Goal: Use online tool/utility: Utilize a website feature to perform a specific function

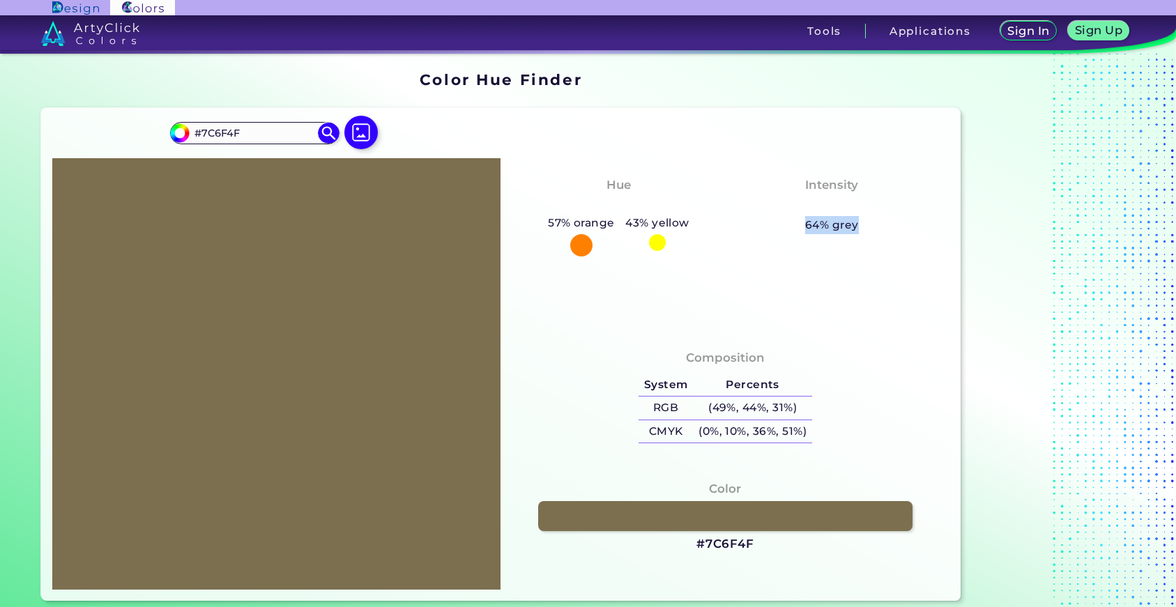
drag, startPoint x: 807, startPoint y: 225, endPoint x: 859, endPoint y: 225, distance: 52.3
click at [859, 225] on div "Intensity Pastel 64% grey" at bounding box center [831, 204] width 213 height 70
click at [858, 226] on div "Intensity Pastel 64% grey" at bounding box center [831, 204] width 213 height 70
click at [265, 135] on input "#7C6F4F" at bounding box center [255, 133] width 130 height 19
type input "#FFFFFF"
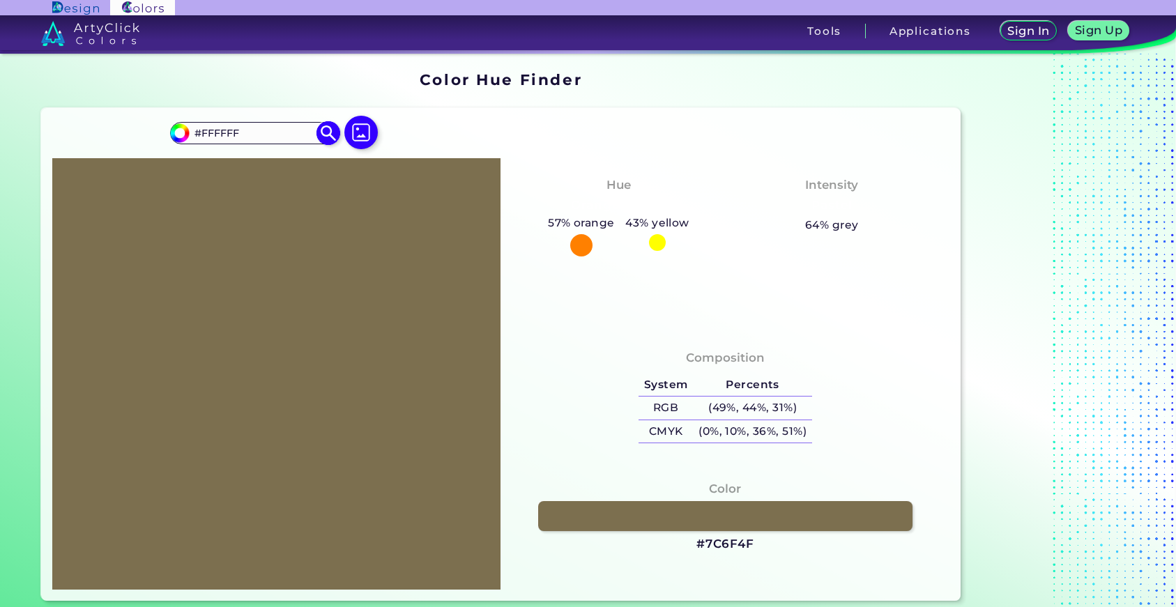
click at [326, 135] on img at bounding box center [329, 133] width 24 height 24
type input "#ffffff"
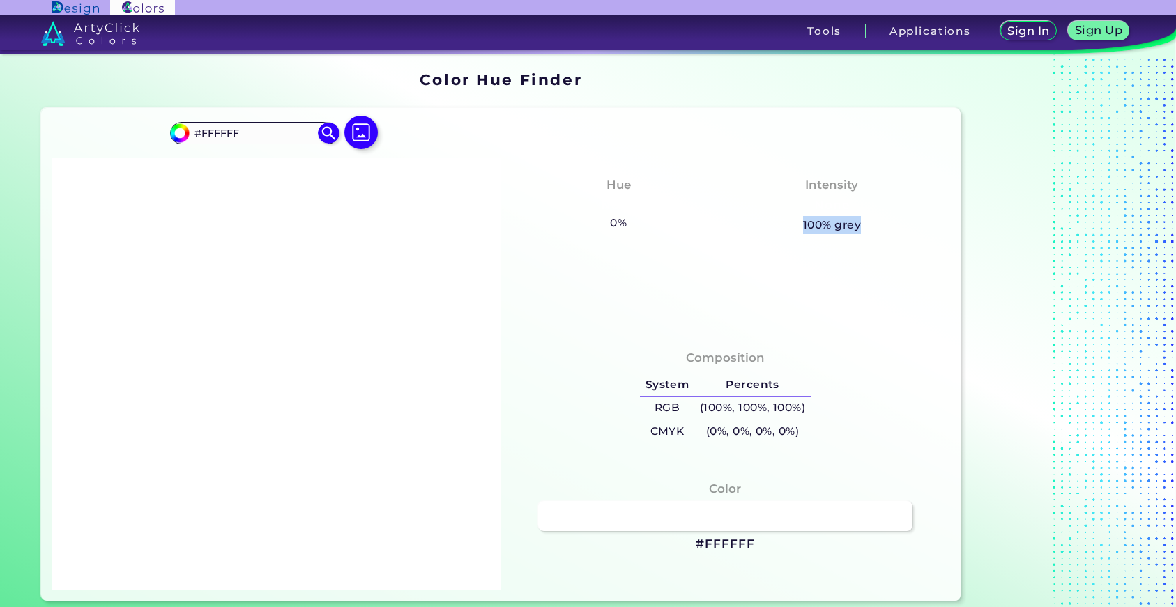
drag, startPoint x: 831, startPoint y: 223, endPoint x: 863, endPoint y: 227, distance: 31.7
click at [863, 227] on div "Intensity None 100% grey" at bounding box center [831, 204] width 213 height 70
click at [277, 130] on input "#FFFFFF" at bounding box center [255, 133] width 130 height 19
type input "#101010"
click at [324, 135] on img at bounding box center [329, 133] width 24 height 24
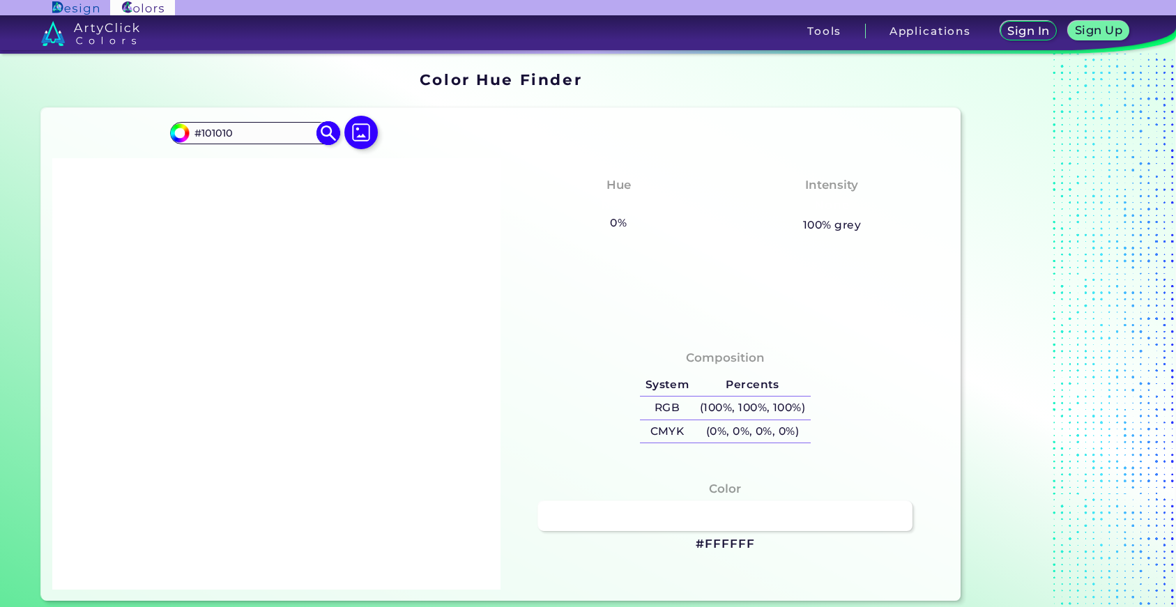
type input "#101010"
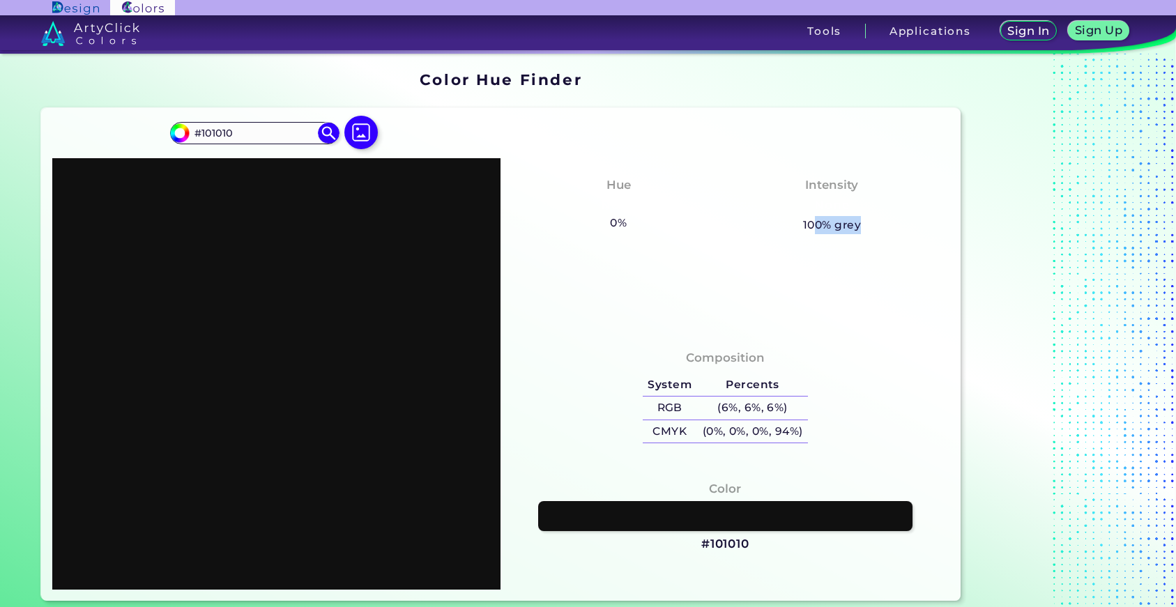
drag, startPoint x: 819, startPoint y: 227, endPoint x: 925, endPoint y: 246, distance: 108.5
click at [925, 246] on div "Hue None 0% 43% yellow Intensity None 100% grey" at bounding box center [725, 244] width 449 height 173
click at [830, 228] on h5 "100% grey" at bounding box center [832, 225] width 58 height 18
click at [853, 231] on div "Intensity None 100% grey" at bounding box center [831, 204] width 213 height 70
click at [853, 231] on h5 "100% grey" at bounding box center [832, 225] width 58 height 18
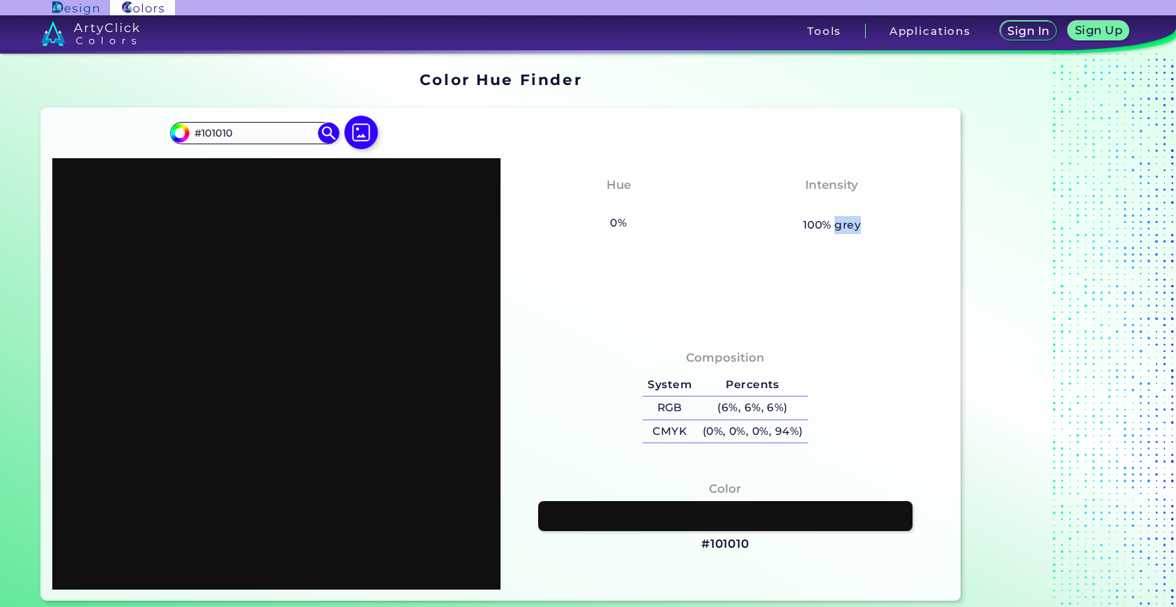
click at [853, 231] on h5 "100% grey" at bounding box center [832, 225] width 58 height 18
click at [789, 215] on div "Intensity None 100% grey" at bounding box center [831, 204] width 213 height 70
drag, startPoint x: 789, startPoint y: 246, endPoint x: 858, endPoint y: 243, distance: 69.1
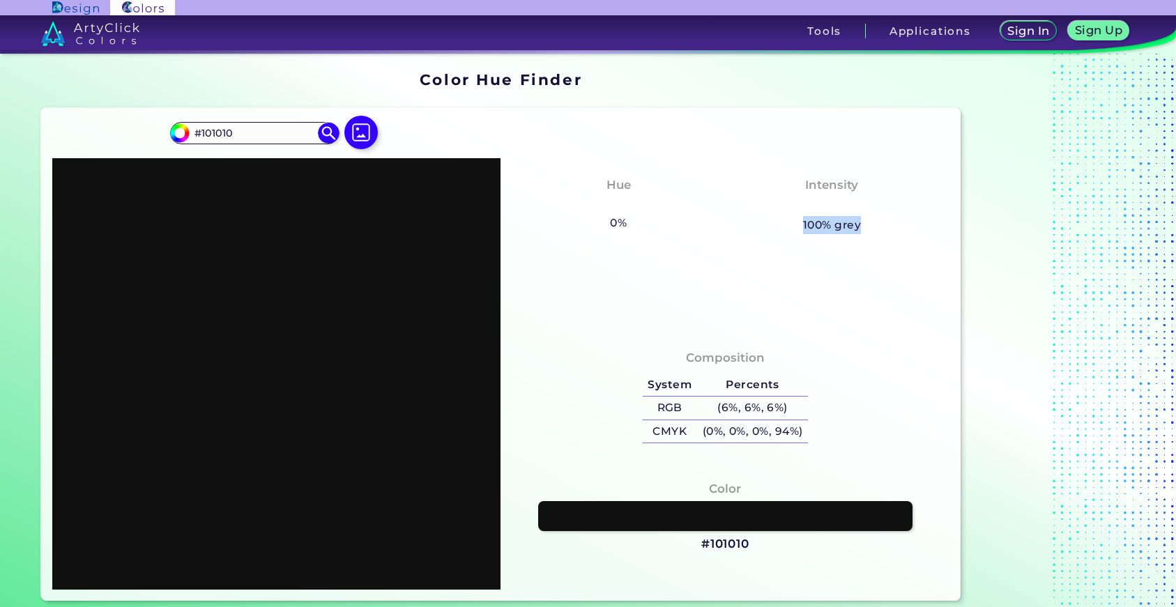
click at [858, 243] on div "Hue None 0% 43% yellow Intensity None 100% grey" at bounding box center [725, 244] width 449 height 173
drag, startPoint x: 257, startPoint y: 137, endPoint x: 200, endPoint y: 144, distance: 56.9
click at [200, 144] on div "#101010 #101010 Acadia ◉ Acid Green ◉ Aero Blue ◉ Alabaster ◉ Albescent White ◉…" at bounding box center [254, 133] width 169 height 22
type input "#ffffff"
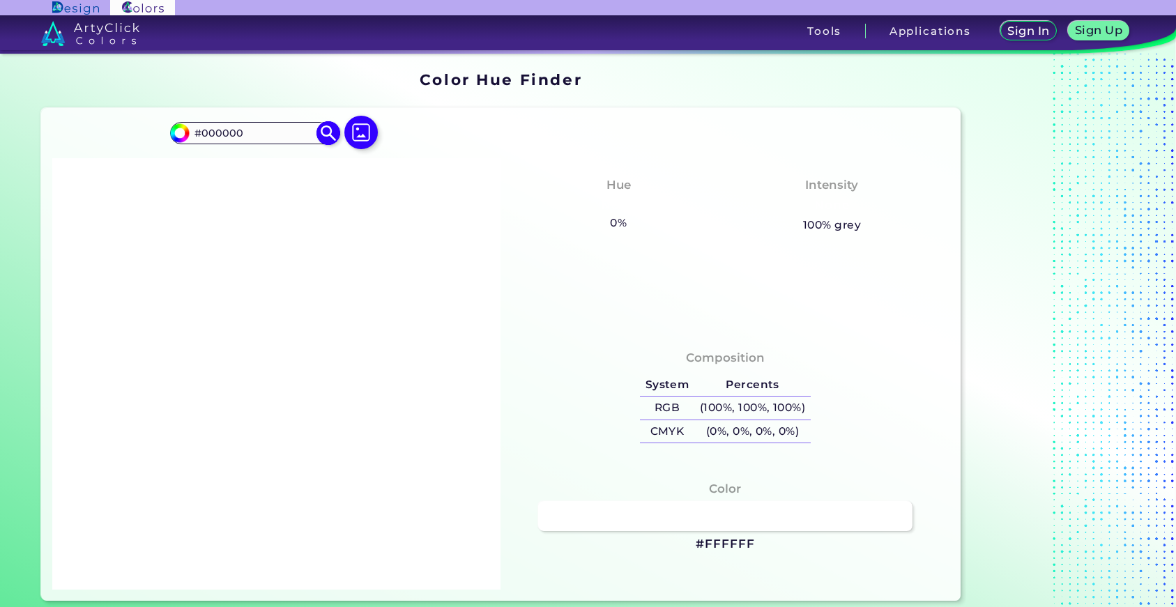
type input "#000000"
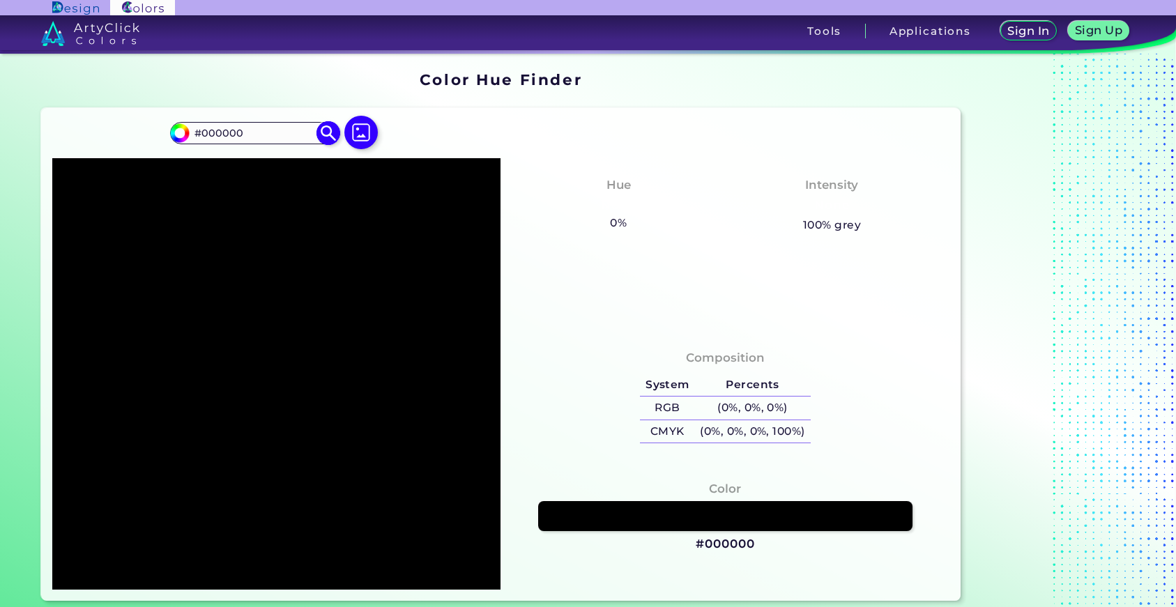
click at [272, 142] on input "#000000" at bounding box center [255, 133] width 130 height 19
type input "#A0A0A0"
type input "#a0a0a0"
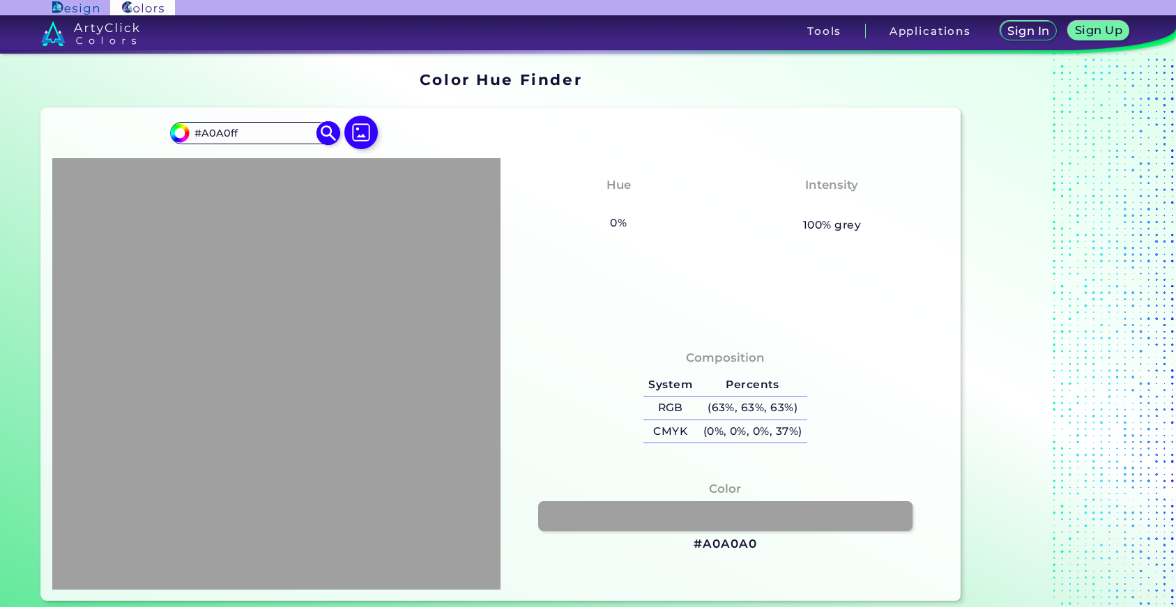
type input "#A0A0ff"
type input "#a0a0ff"
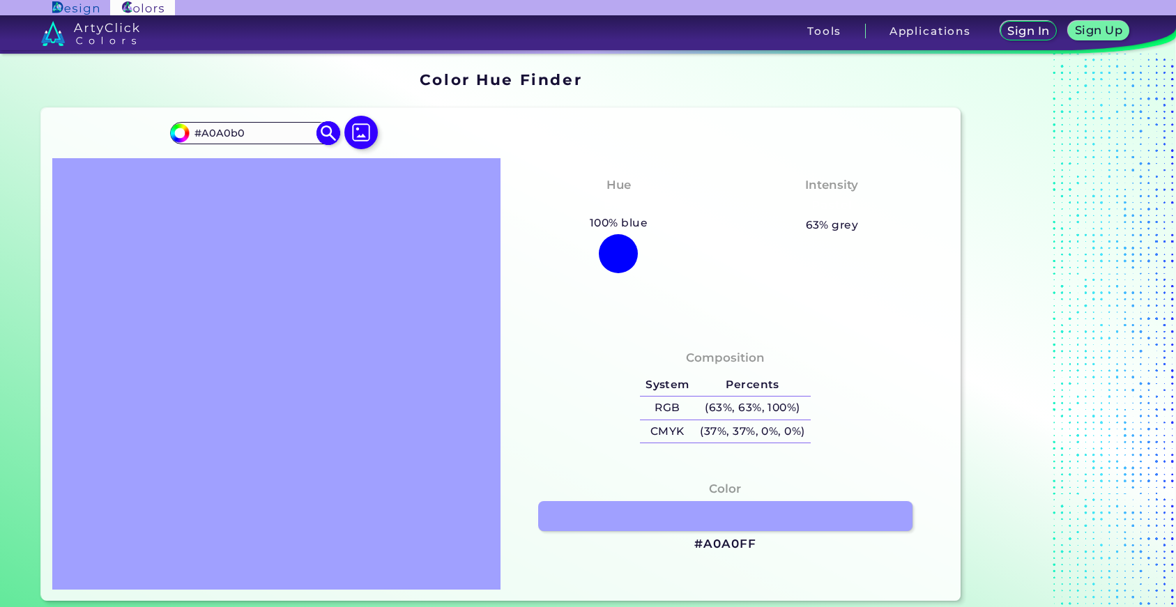
type input "#A0A0b0"
type input "#a0a0b0"
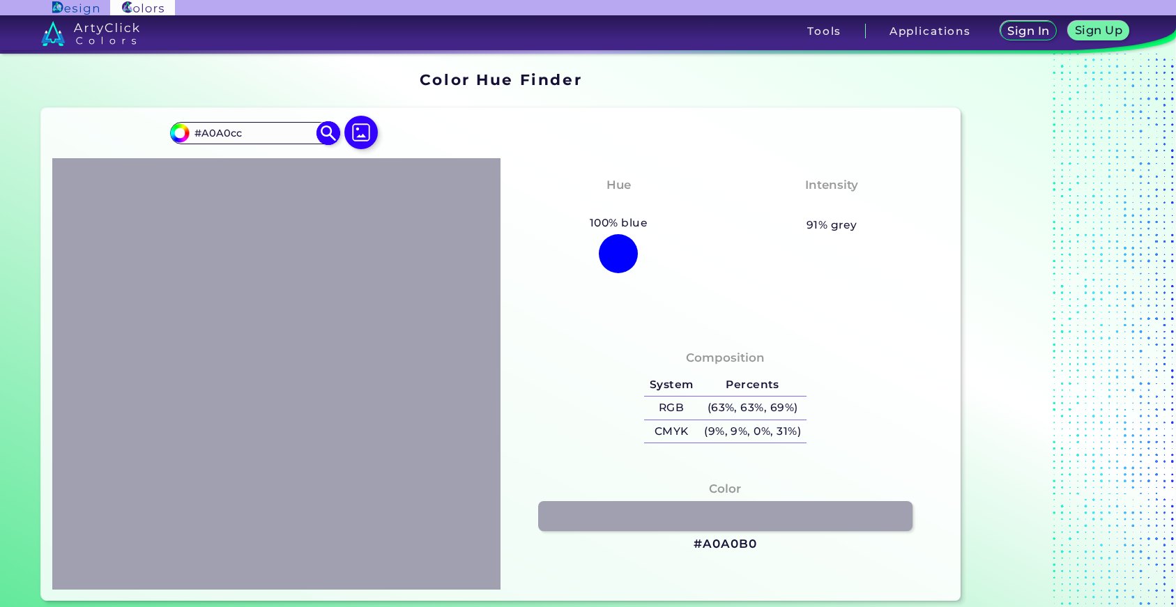
type input "#A0A0cc"
type input "#a0a0cc"
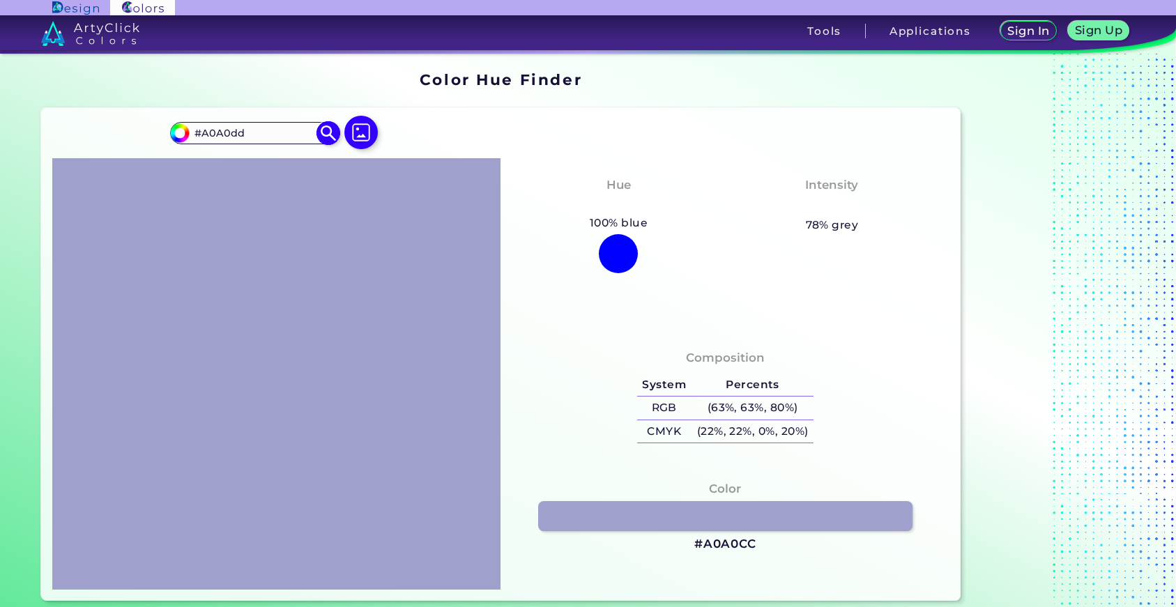
type input "#A0A0dd"
type input "#a0a0dd"
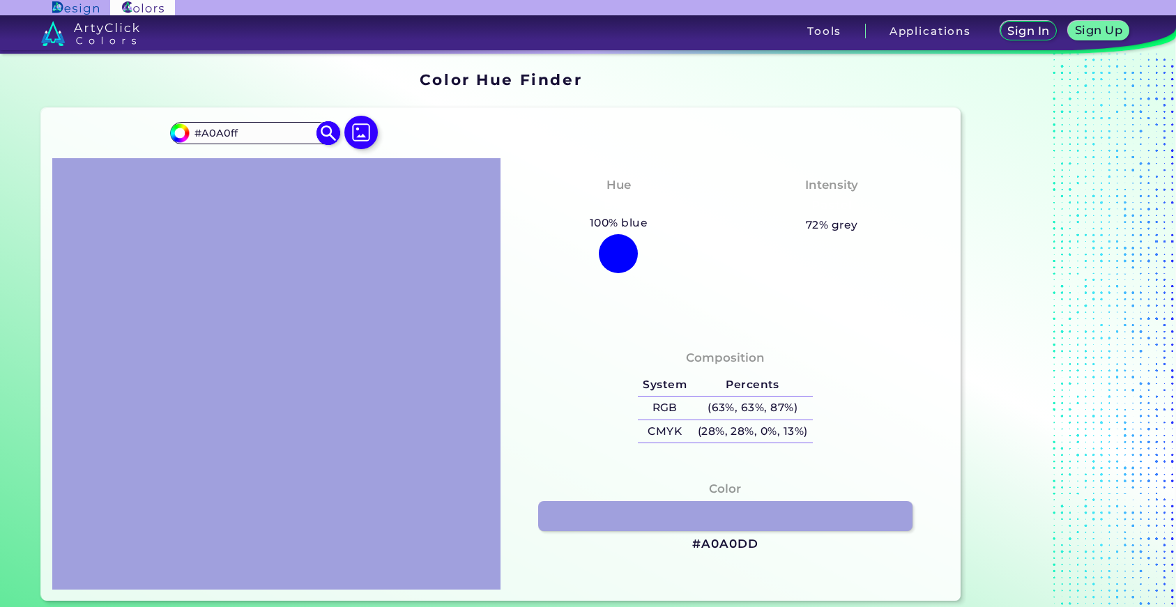
type input "#A0A0ff"
type input "#a0a0ff"
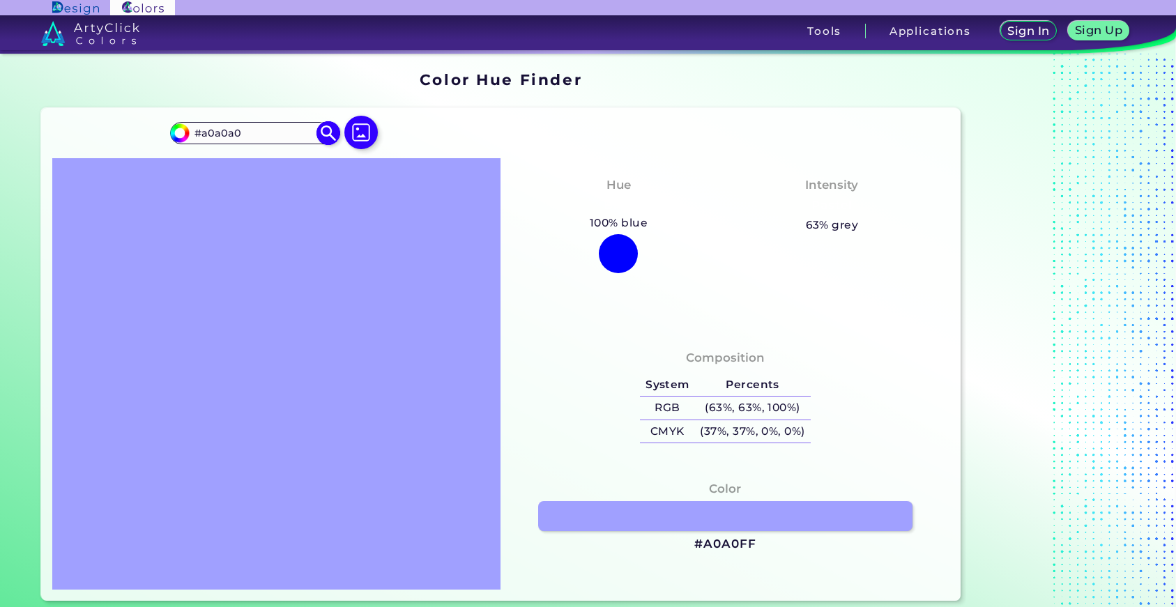
type input "#a0a0a0"
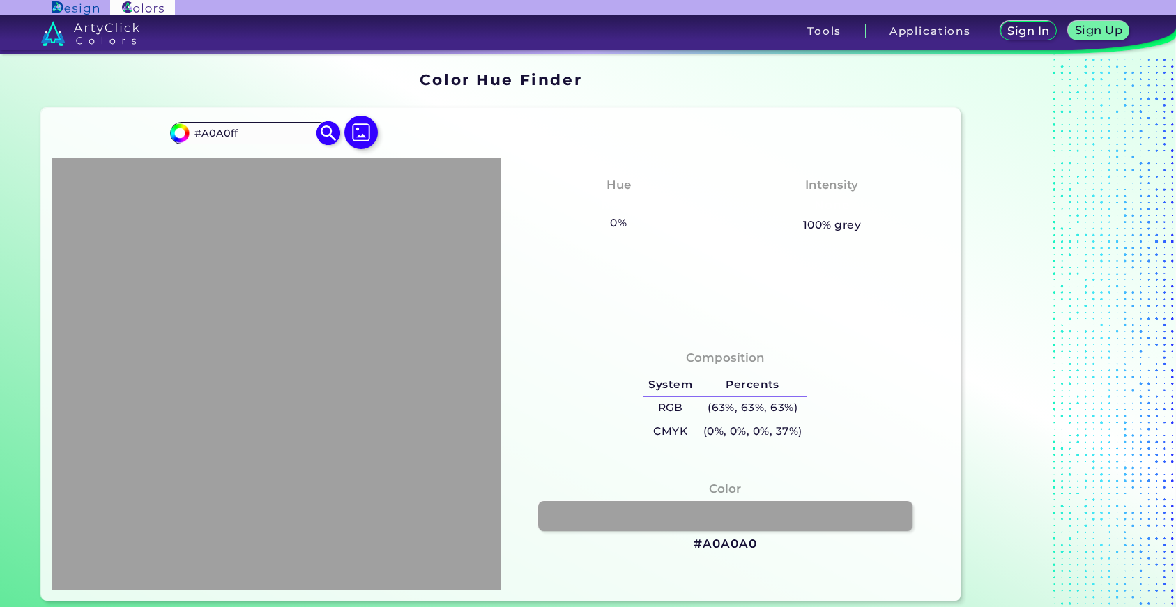
type input "#A0A0ff"
type input "#a0a0ff"
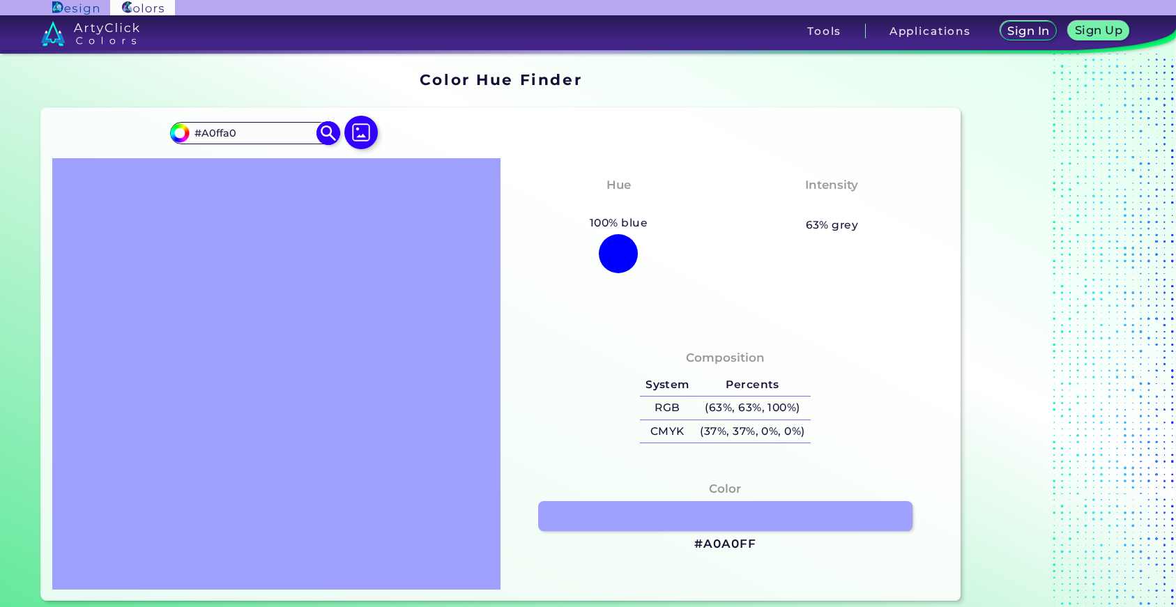
type input "#A0ffa0"
type input "#a0ffa0"
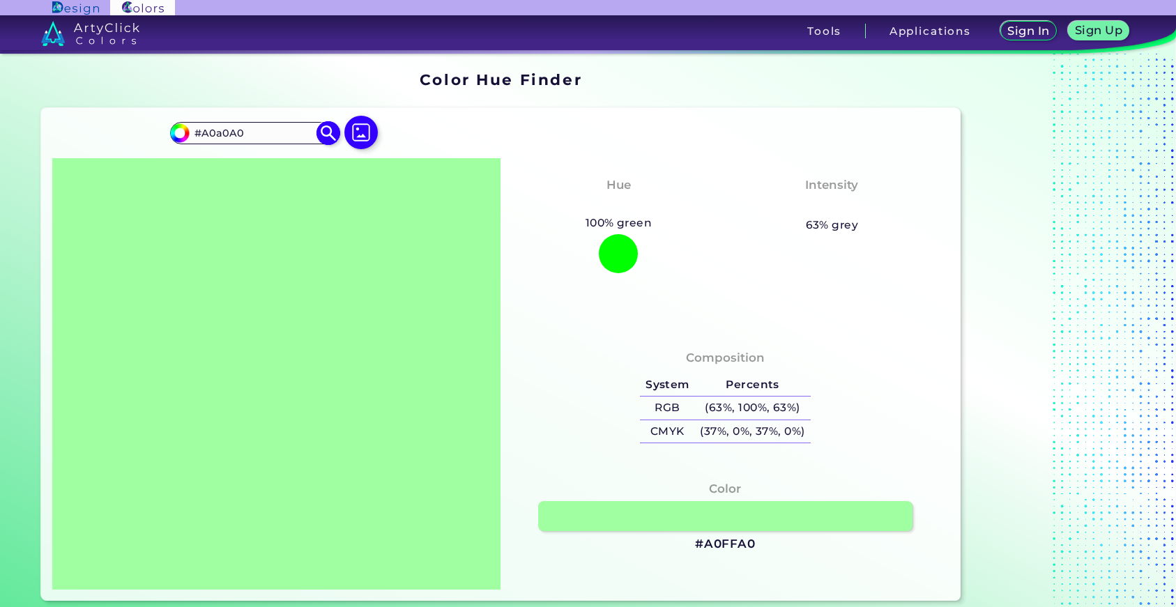
type input "#A0a0A0"
type input "#a0a0a0"
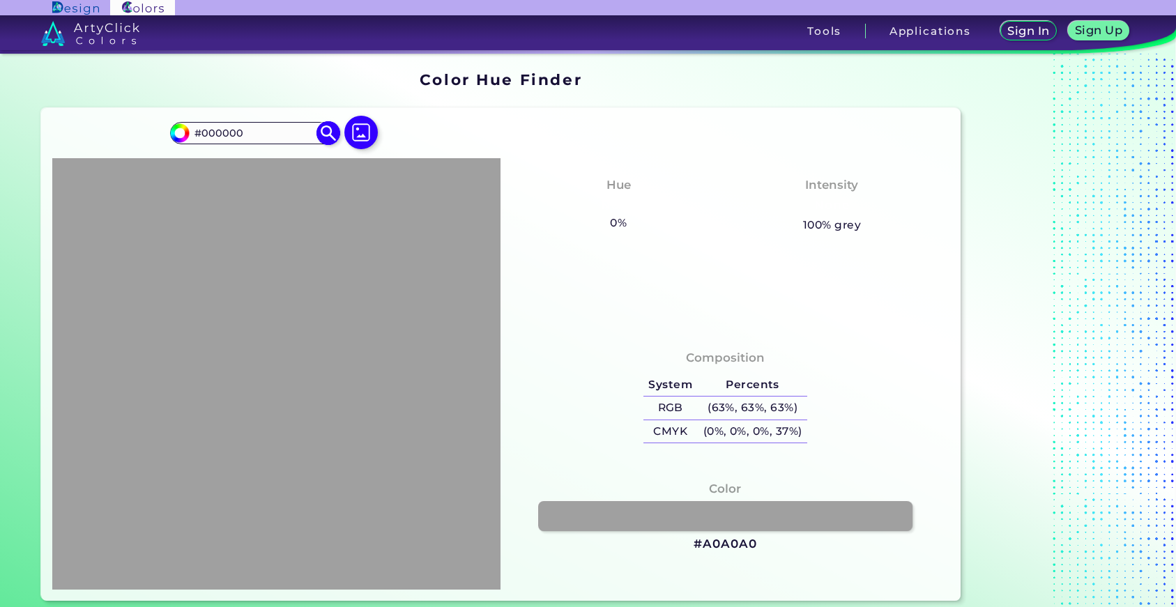
type input "#000000"
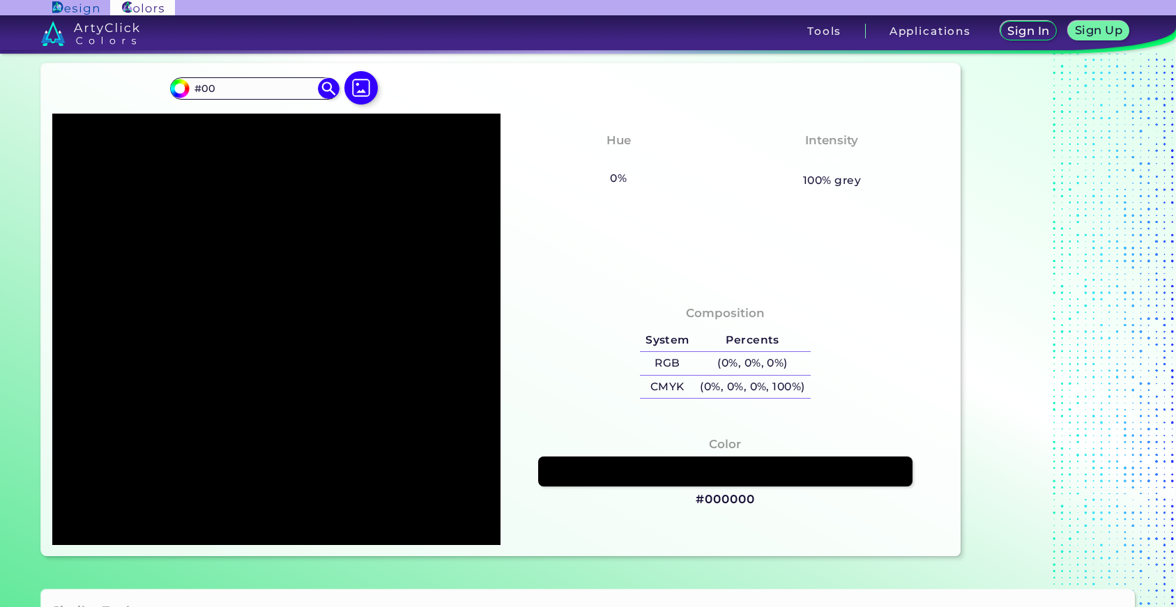
scroll to position [70, 0]
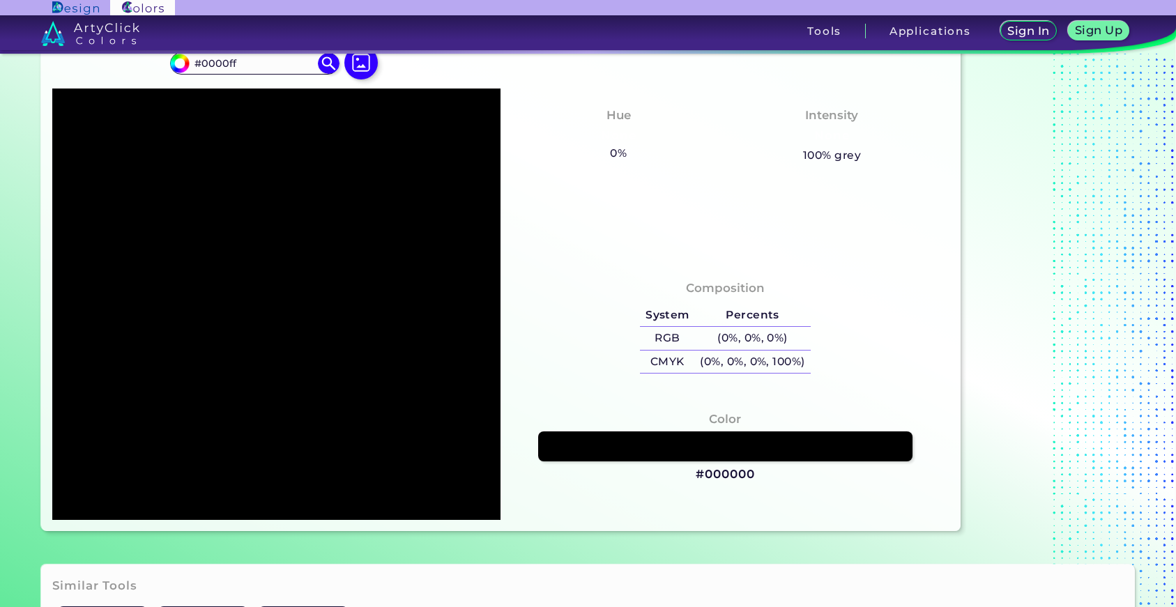
type input "#0000ff"
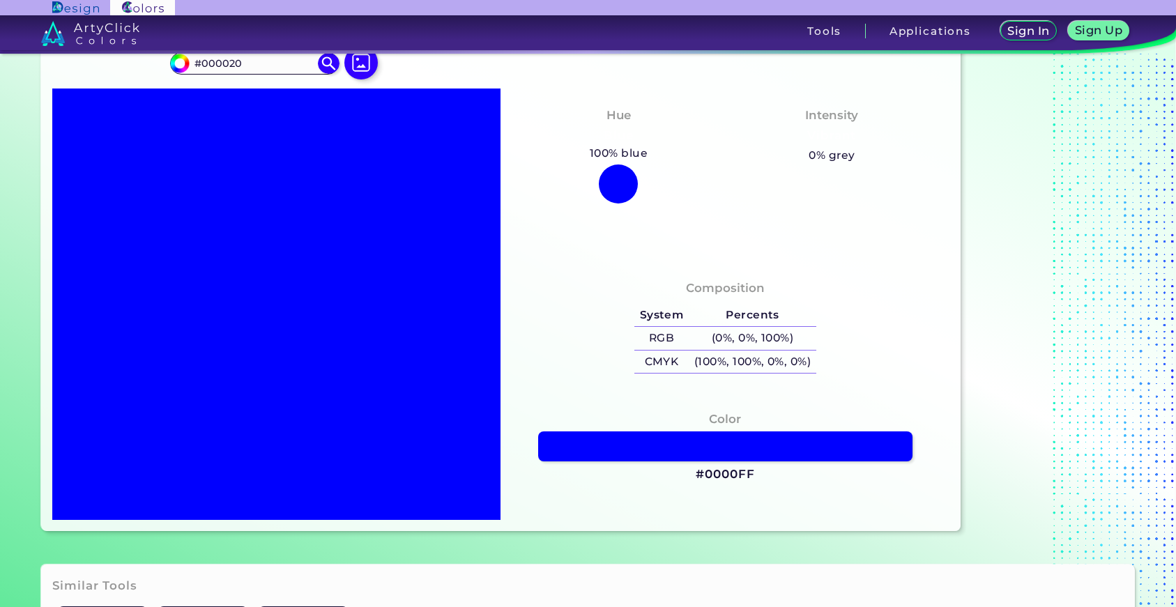
type input "#000020"
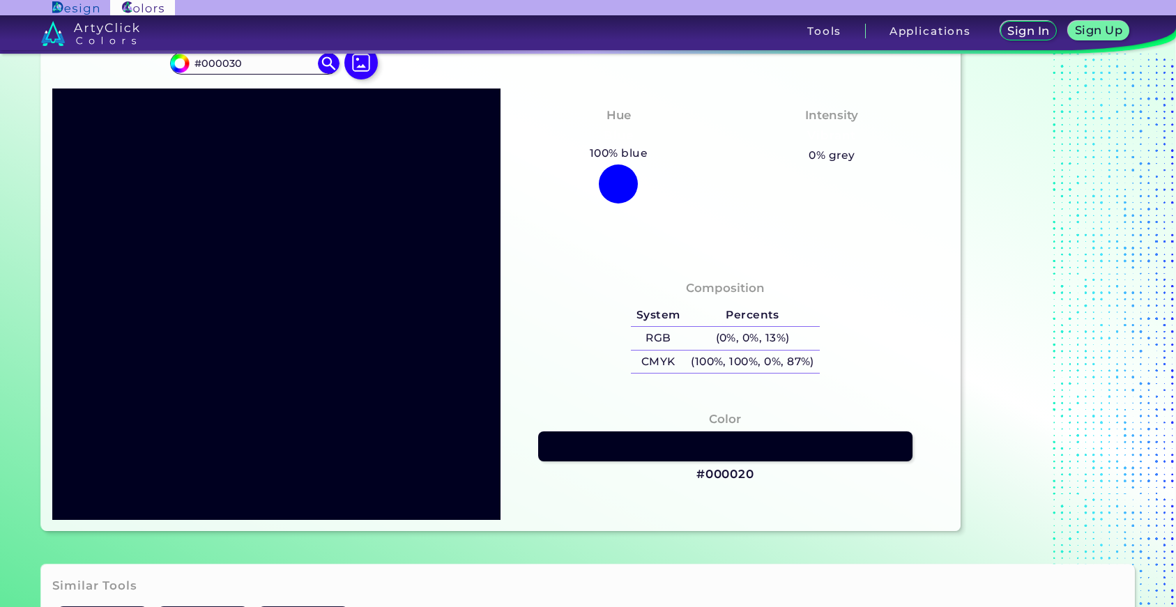
type input "#000030"
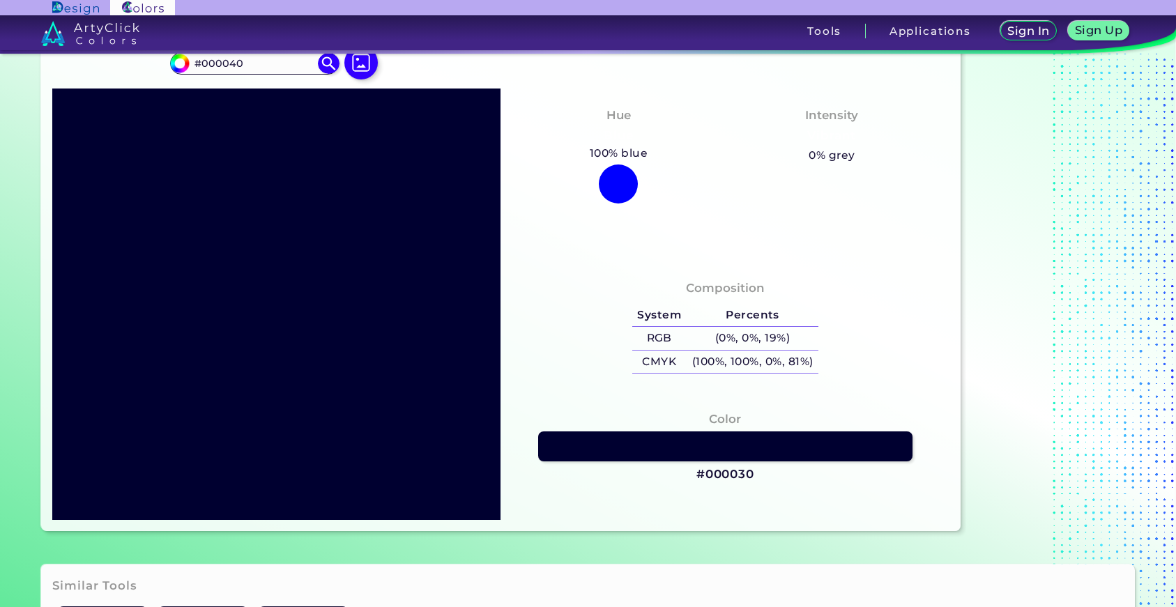
type input "#000040"
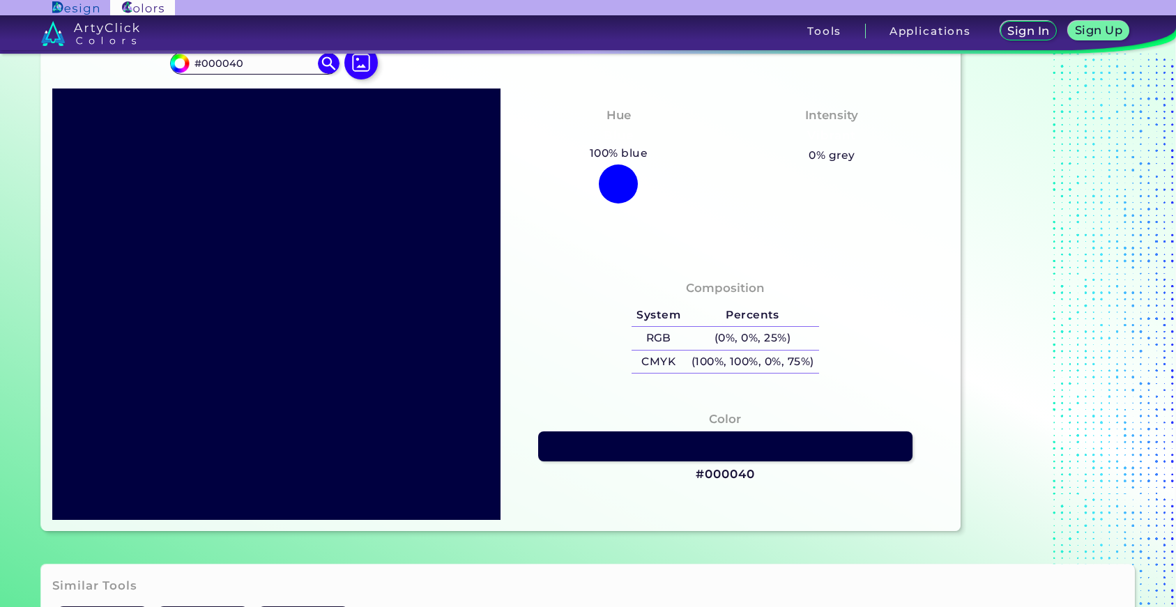
type input "#000040"
type input "#000050"
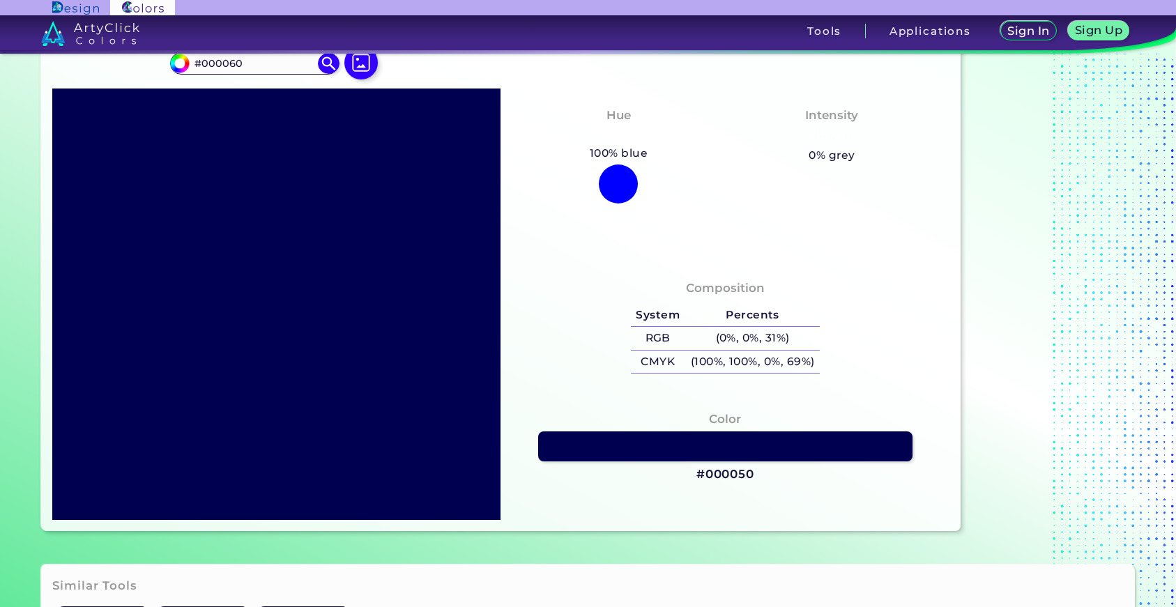
type input "#000060"
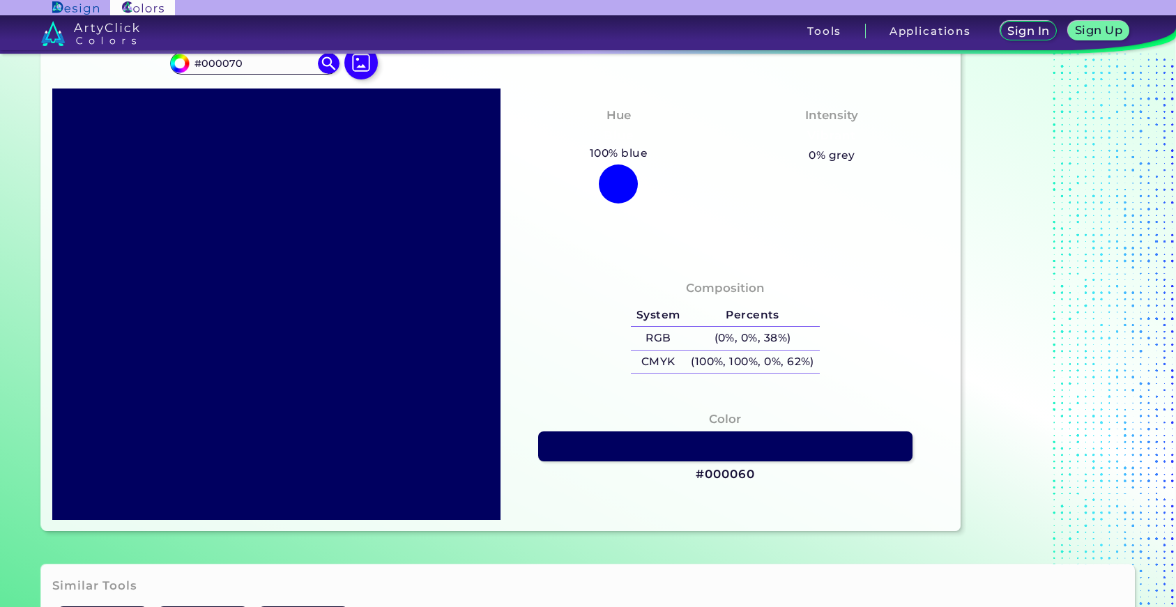
type input "#000070"
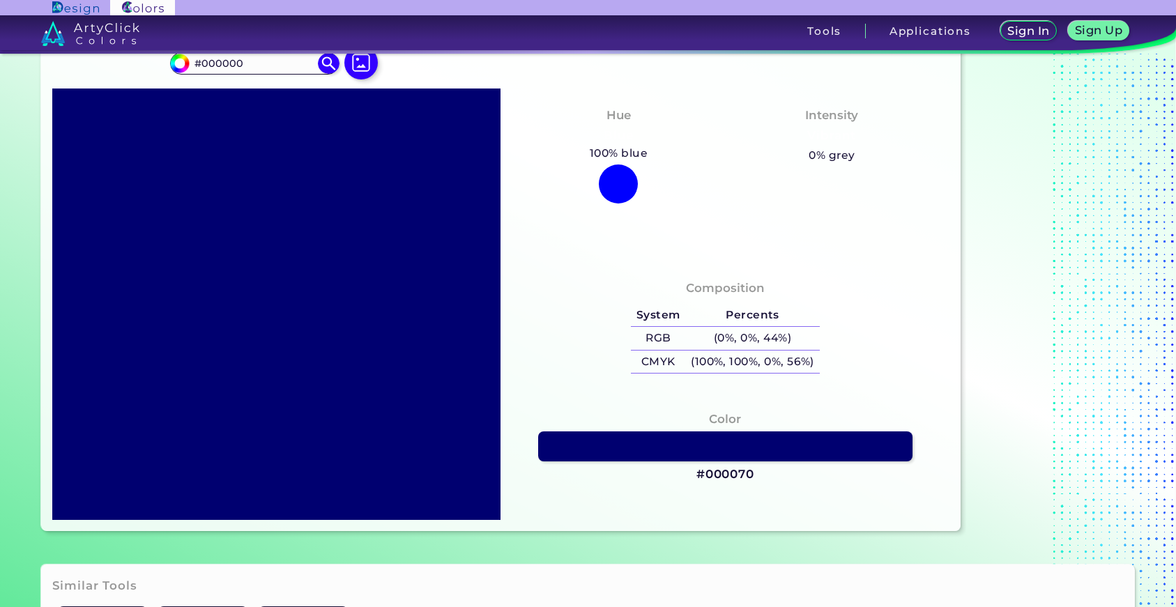
type input "#000000"
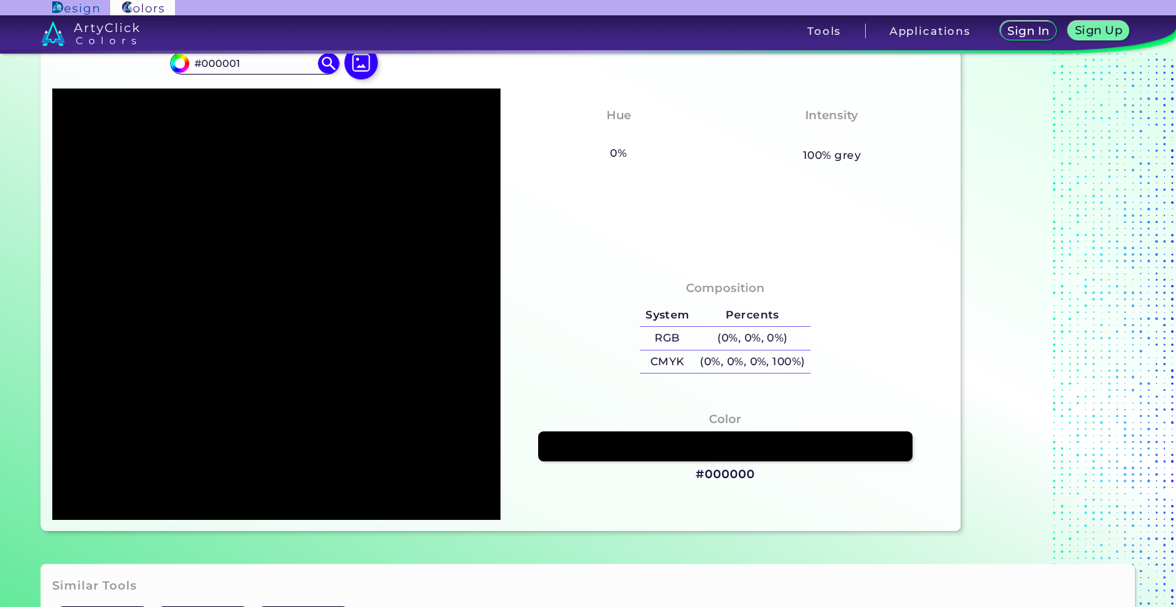
type input "#000001"
type input "#010101"
type input "#000101"
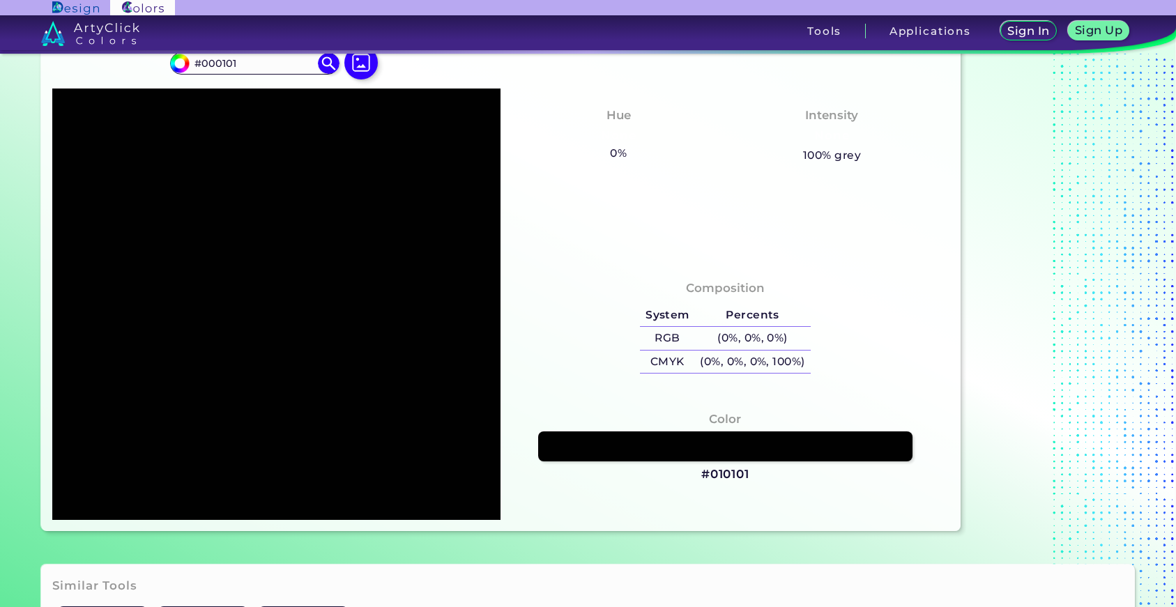
type input "#000101"
type input "#010101"
type input "#010102"
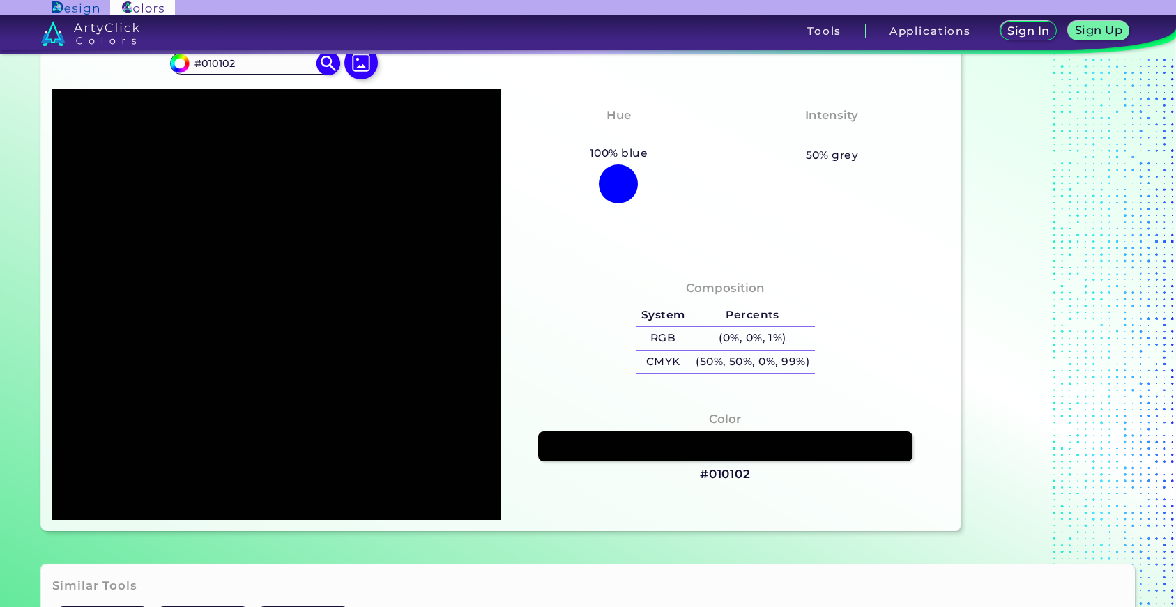
click at [278, 69] on input "#010102" at bounding box center [255, 63] width 130 height 19
type input "#101520"
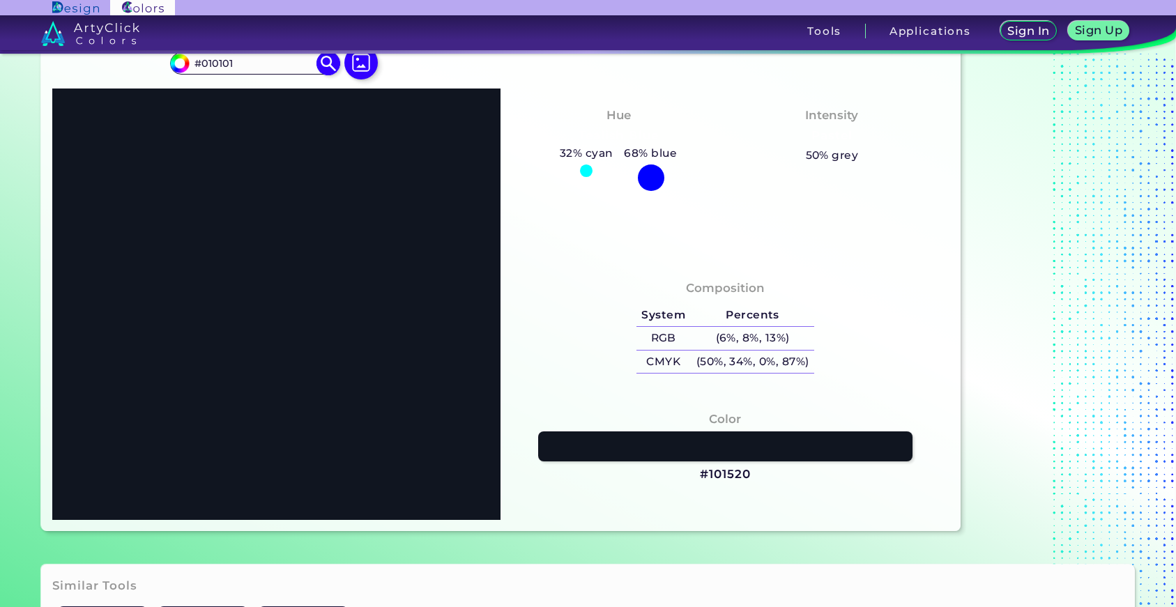
type input "#010101"
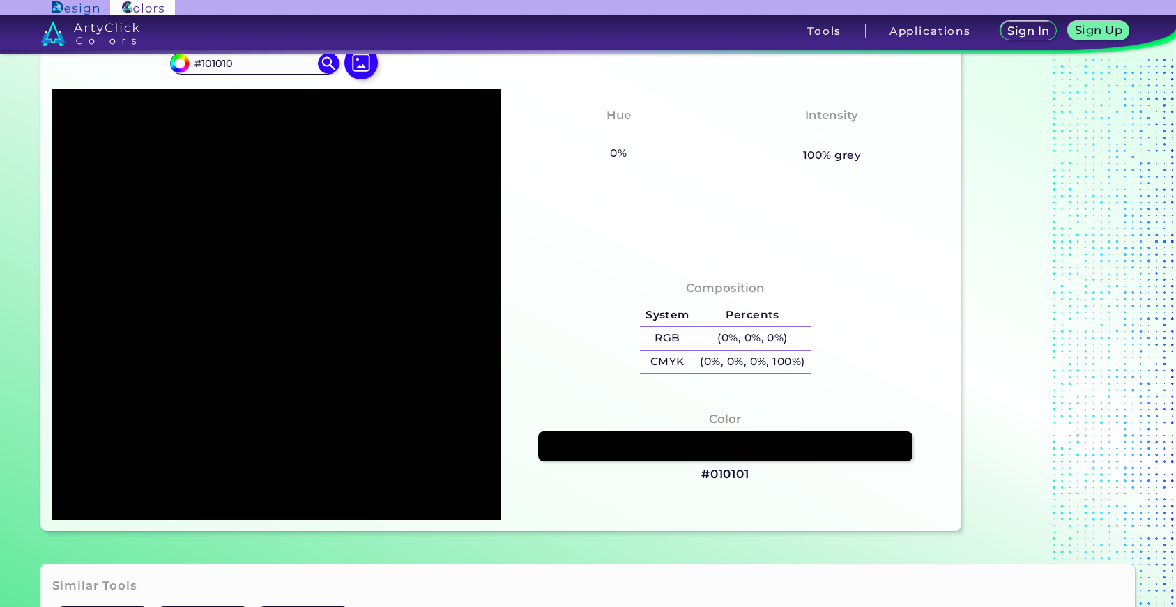
type input "#101010"
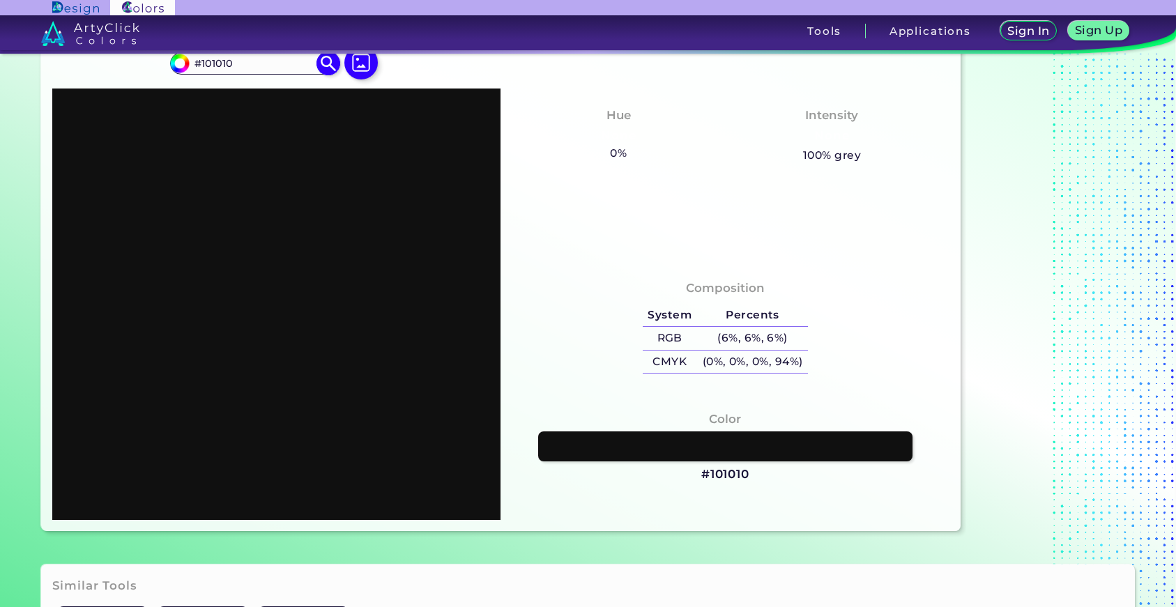
drag, startPoint x: 308, startPoint y: 62, endPoint x: 325, endPoint y: 66, distance: 17.1
click at [310, 62] on input "#101010" at bounding box center [255, 63] width 130 height 19
type input "#101520"
click at [325, 66] on img at bounding box center [329, 64] width 24 height 24
type input "#101520"
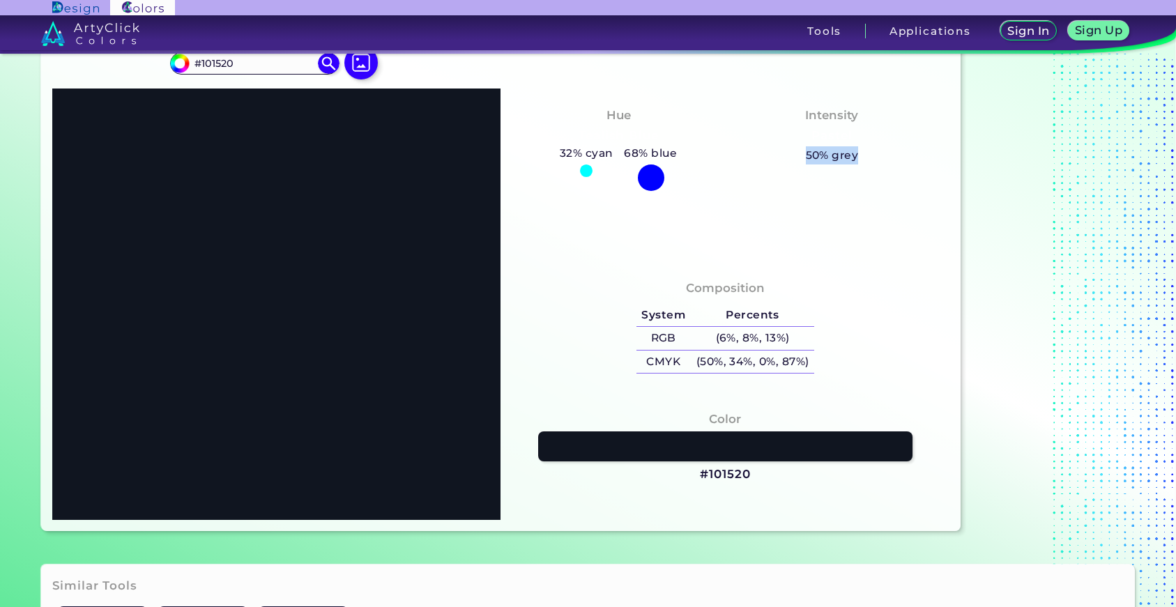
drag, startPoint x: 807, startPoint y: 155, endPoint x: 882, endPoint y: 164, distance: 75.8
click at [882, 164] on div "Intensity Pastel 50% grey" at bounding box center [831, 135] width 213 height 70
click at [238, 67] on input "#101520" at bounding box center [255, 63] width 130 height 19
type input "#101010"
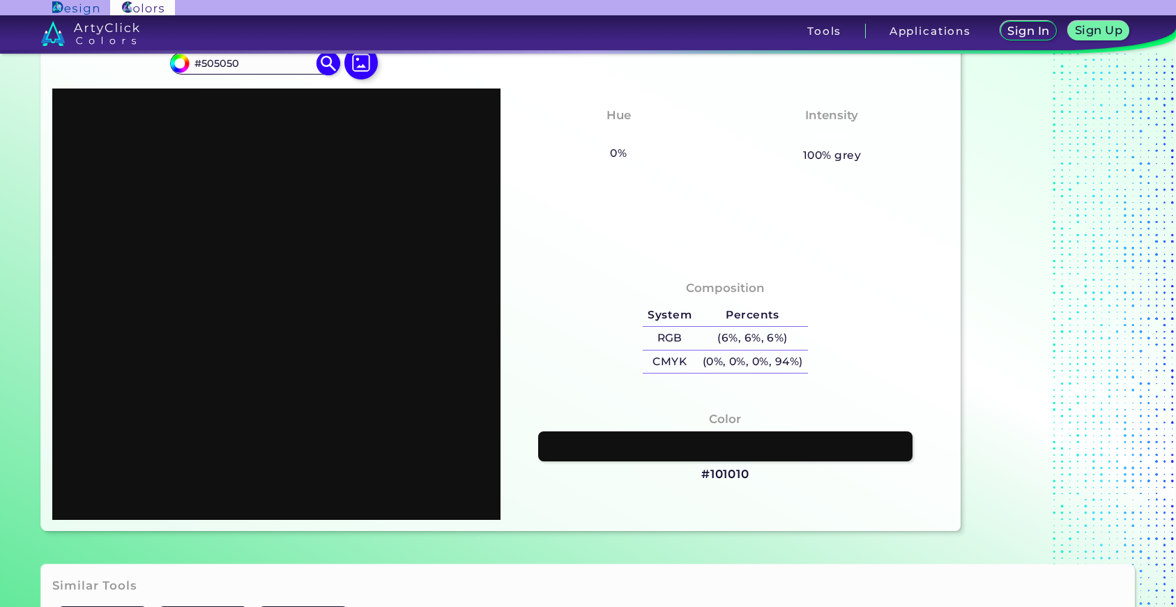
type input "#505050"
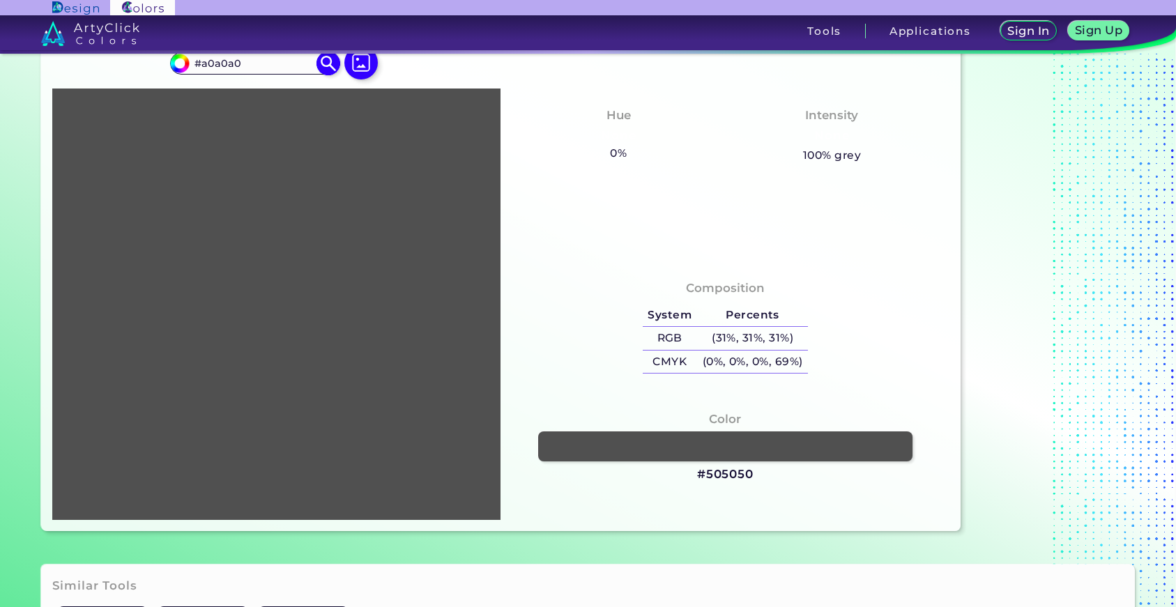
type input "#a0a0a0"
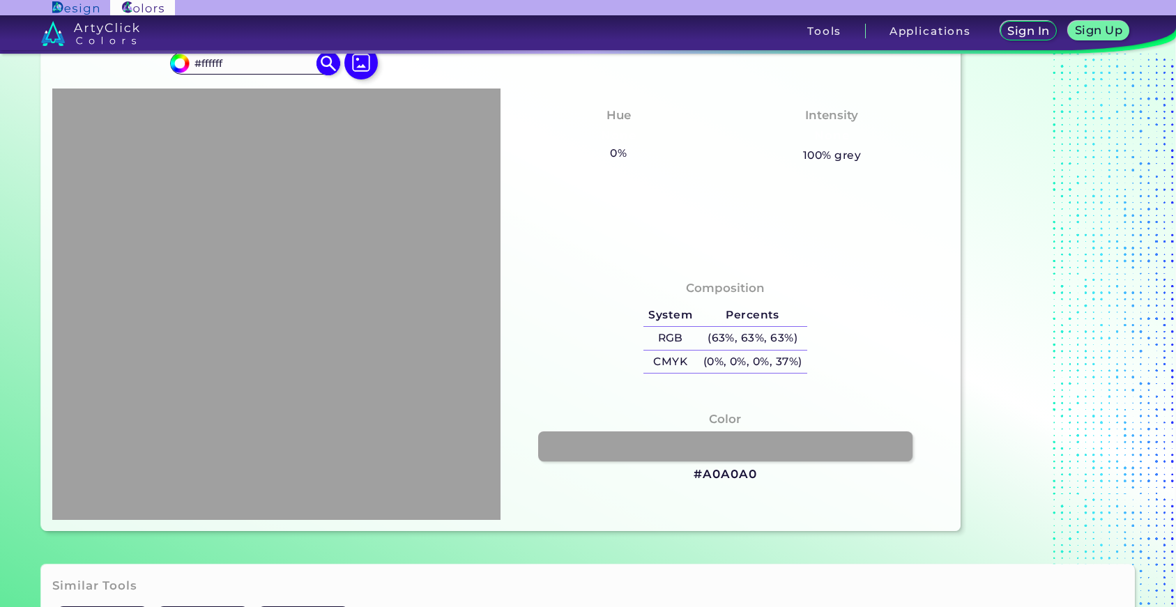
type input "#ffffff"
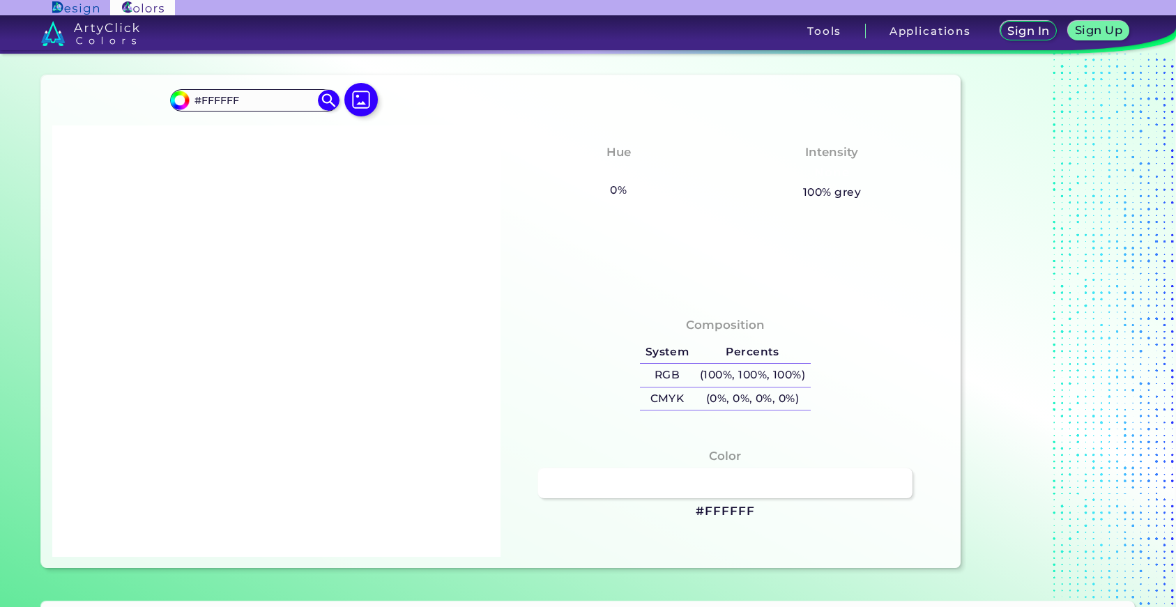
scroll to position [0, 0]
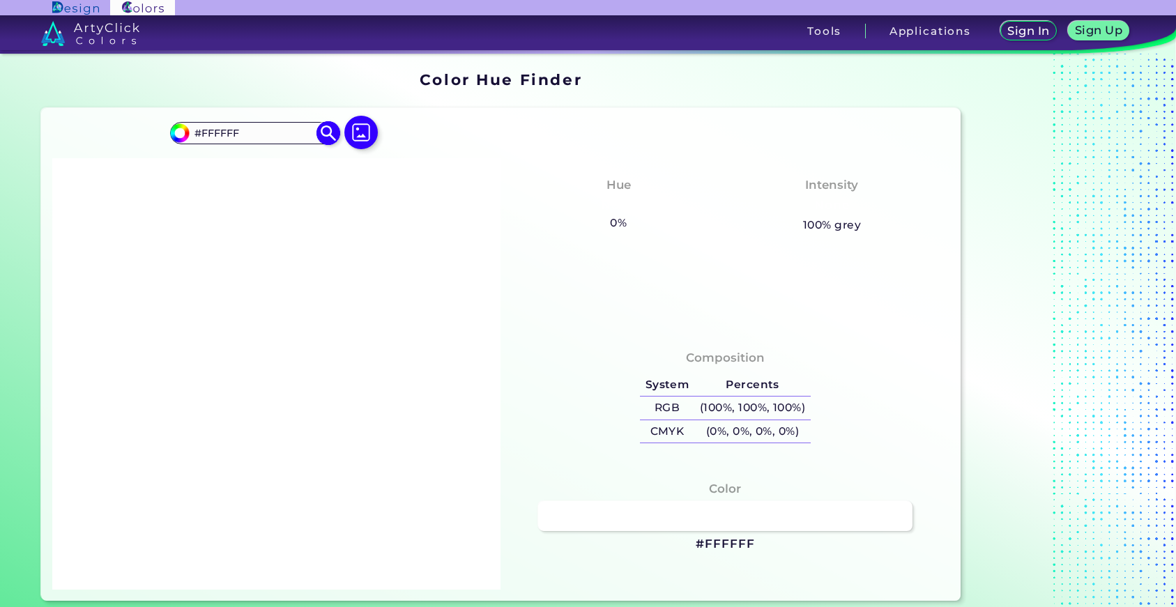
drag, startPoint x: 260, startPoint y: 132, endPoint x: 261, endPoint y: 125, distance: 7.1
click at [260, 132] on input "#FFFFFF" at bounding box center [255, 133] width 130 height 19
type input "#FFFFFe"
click at [331, 138] on img at bounding box center [329, 133] width 24 height 24
type input "#fffffe"
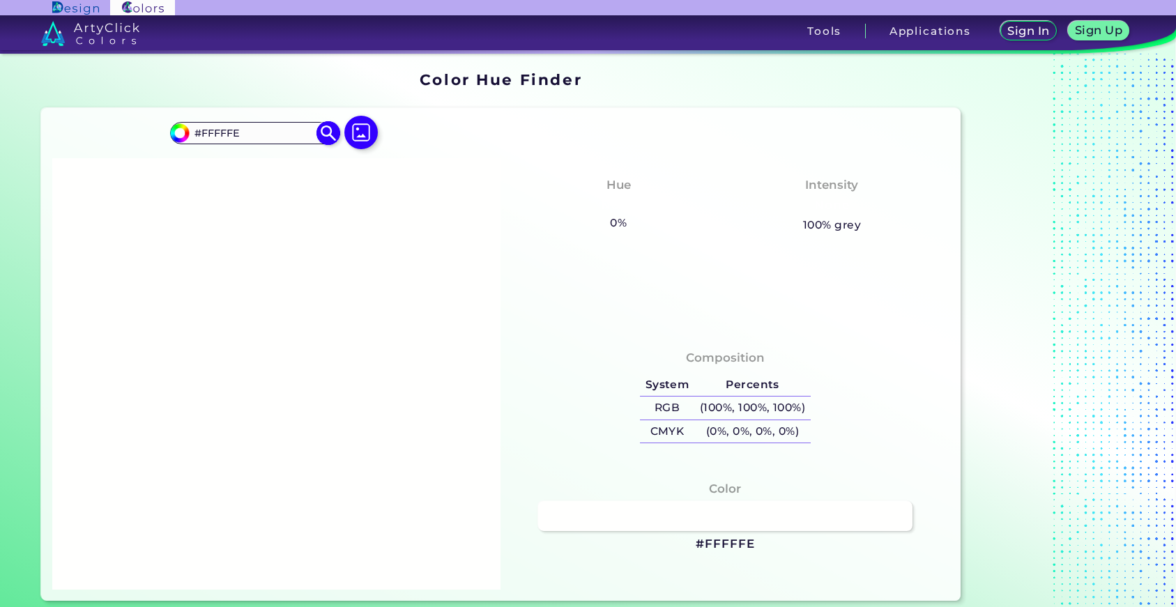
click at [307, 137] on input "#FFFFFE" at bounding box center [255, 133] width 130 height 19
click at [329, 138] on img at bounding box center [329, 133] width 24 height 24
click at [227, 130] on input "#FFFFFe0" at bounding box center [255, 133] width 130 height 19
type input "#FFFFe0"
click at [339, 142] on label at bounding box center [361, 145] width 45 height 12
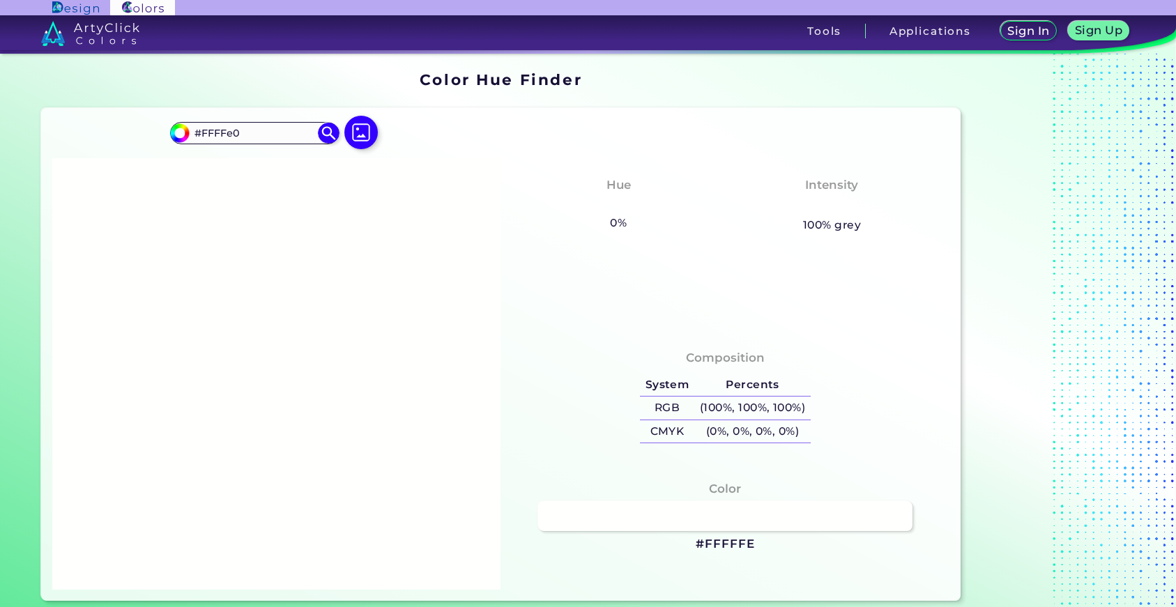
click at [0, 0] on input "file" at bounding box center [0, 0] width 0 height 0
click at [331, 137] on img at bounding box center [329, 133] width 24 height 24
type input "#ffffe0"
type input "#FFFFE0"
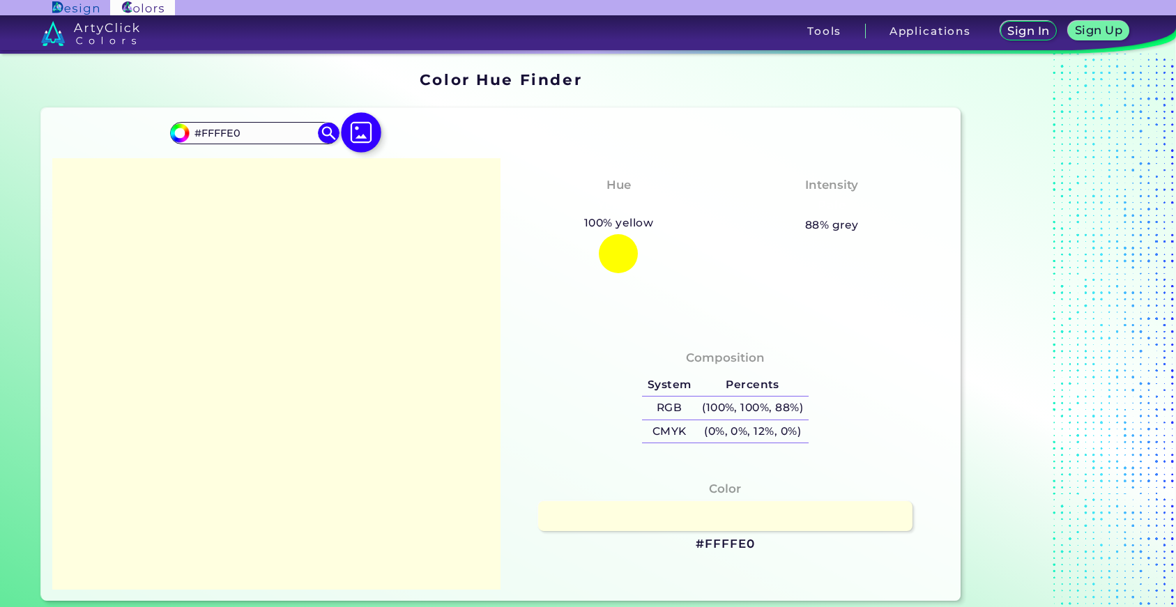
click at [353, 139] on img at bounding box center [361, 132] width 40 height 40
click at [0, 0] on input "file" at bounding box center [0, 0] width 0 height 0
type input "#000000"
type input "#d1d271"
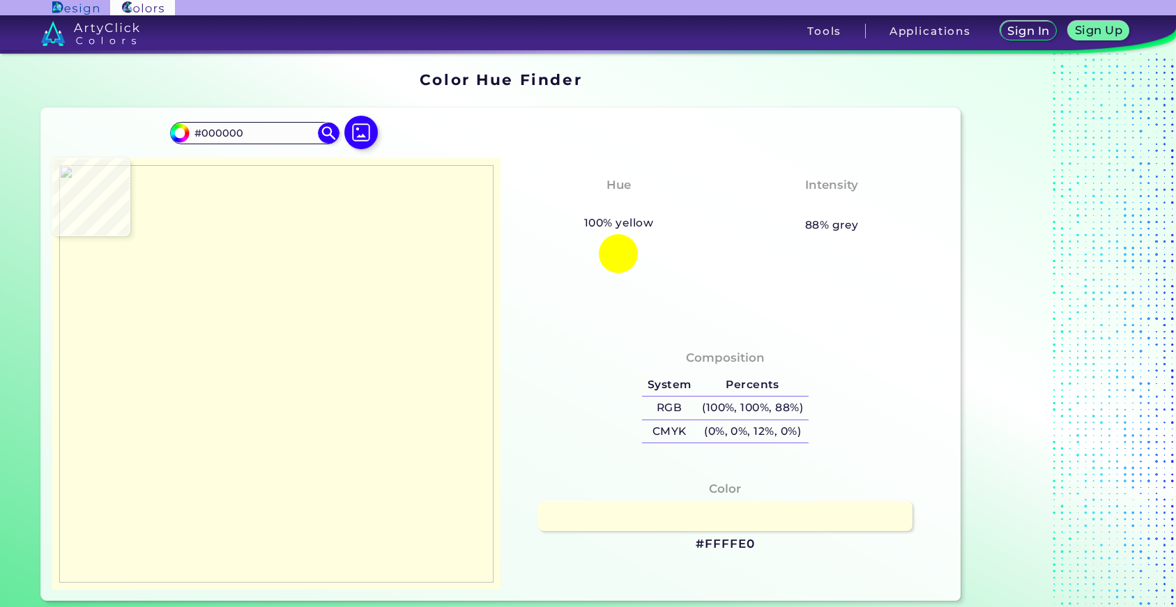
type input "#D1D271"
type input "#b7bb65"
type input "#B7BB65"
type input "#b5b087"
type input "#B5B087"
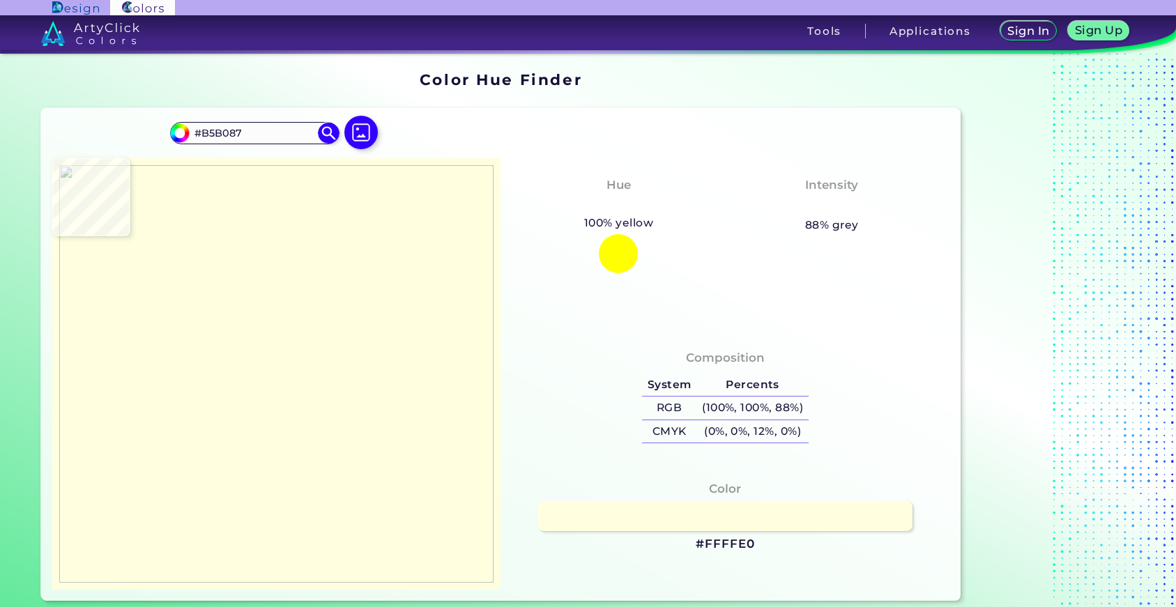
type input "#b1b170"
type input "#B1B170"
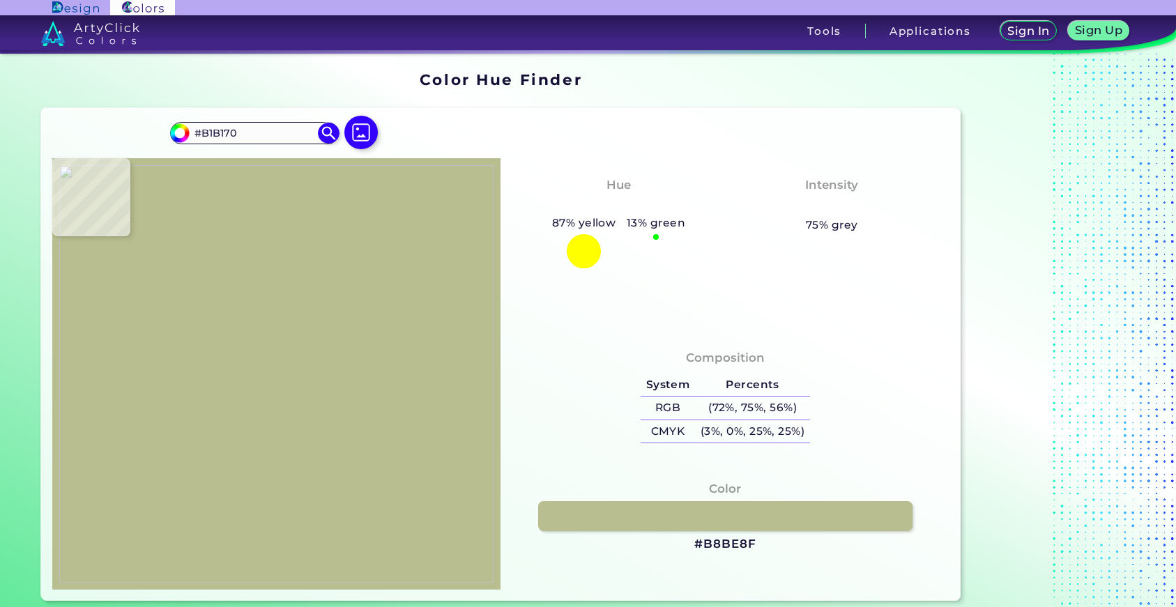
type input "#b8be8f"
type input "#B8BE8F"
type input "#cecc9f"
type input "#CECC9F"
type input "#e3e3b1"
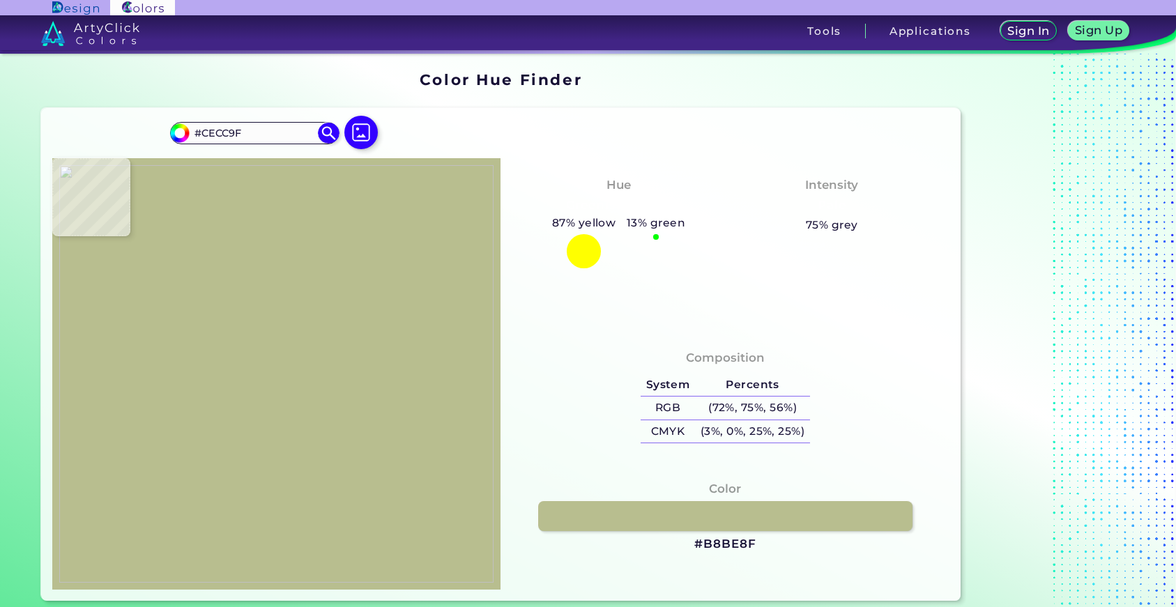
type input "#E3E3B1"
type input "#fcfcdd"
type input "#FCFCDD"
type input "#fdfbf5"
type input "#FDFBF5"
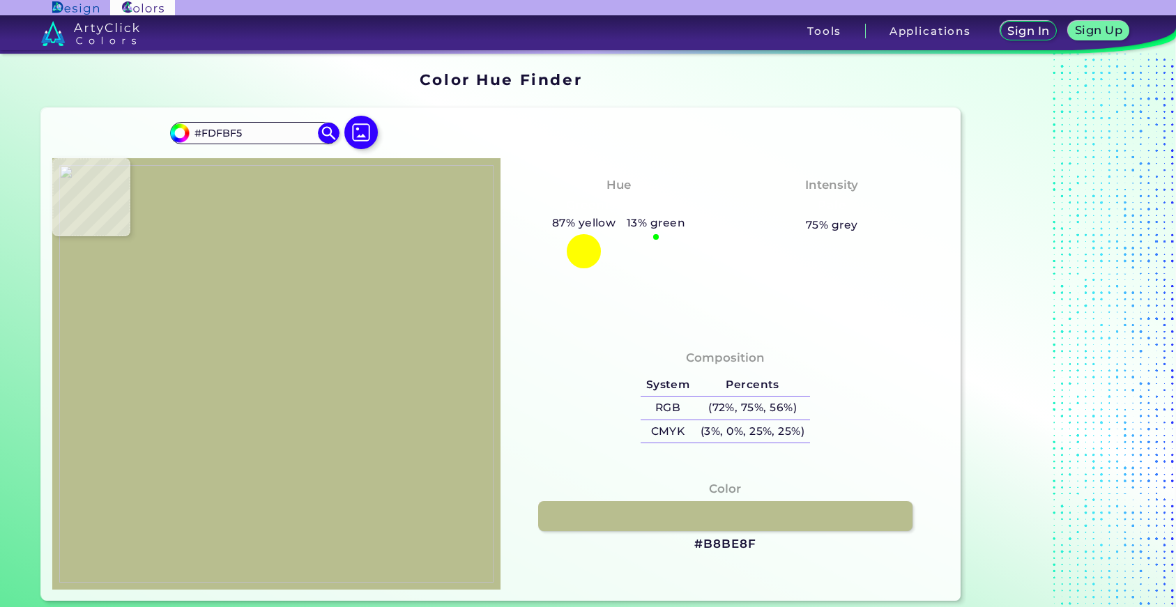
type input "#e8e5c8"
type input "#E8E5C8"
type input "#c3c19c"
type input "#C3C19C"
type input "#ffffff"
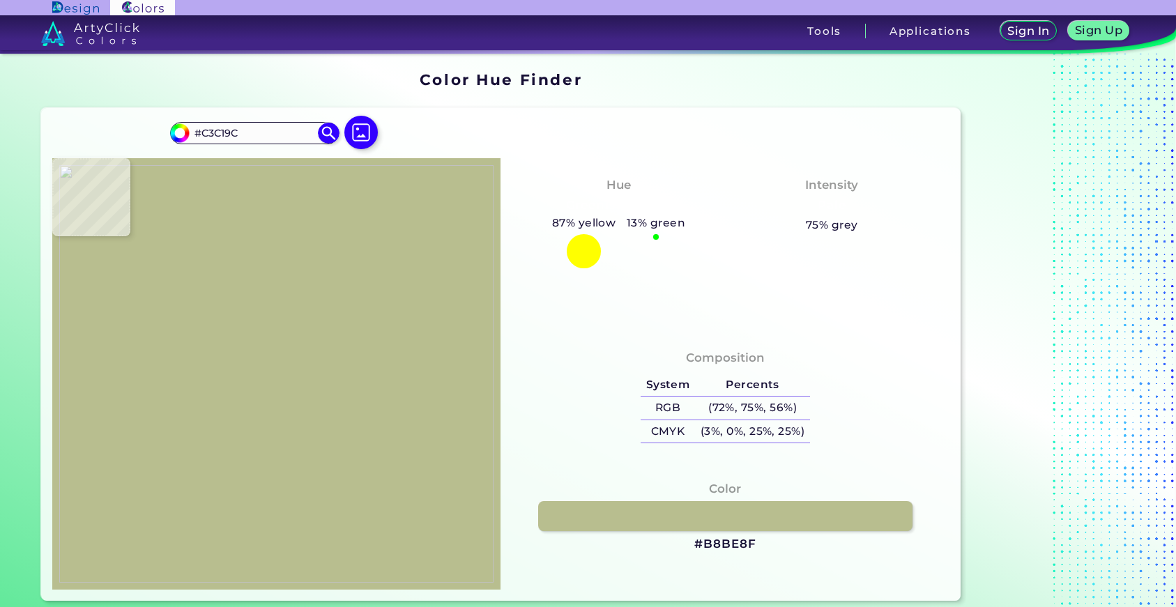
type input "#FFFFFF"
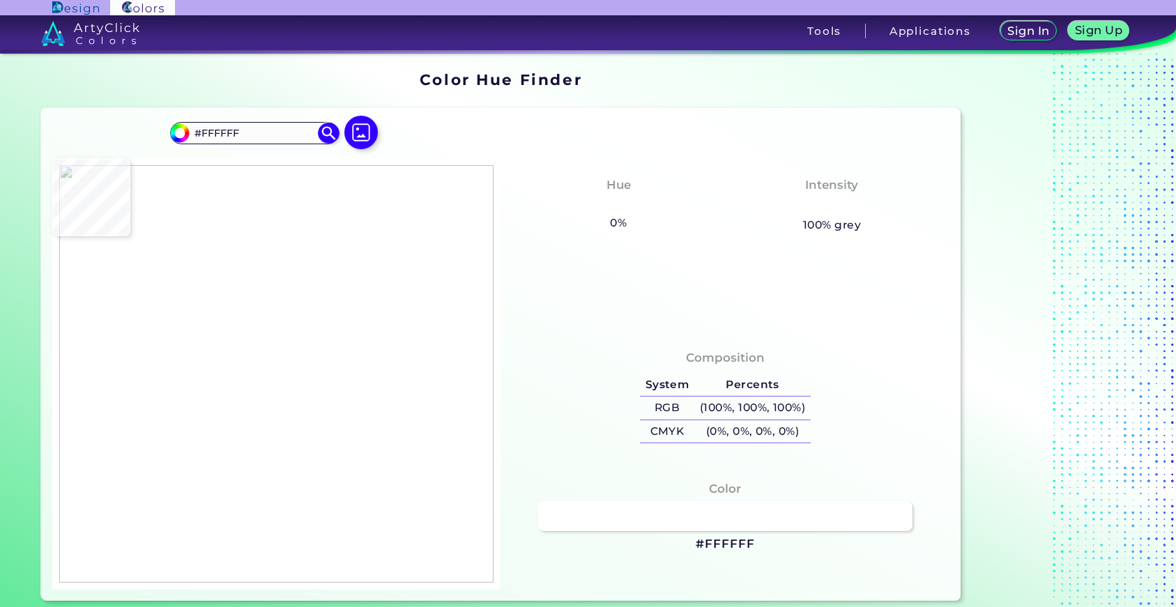
type input "#ffffdf"
type input "#FFFFDF"
type input "#ebd695"
type input "#EBD695"
type input "#fff394"
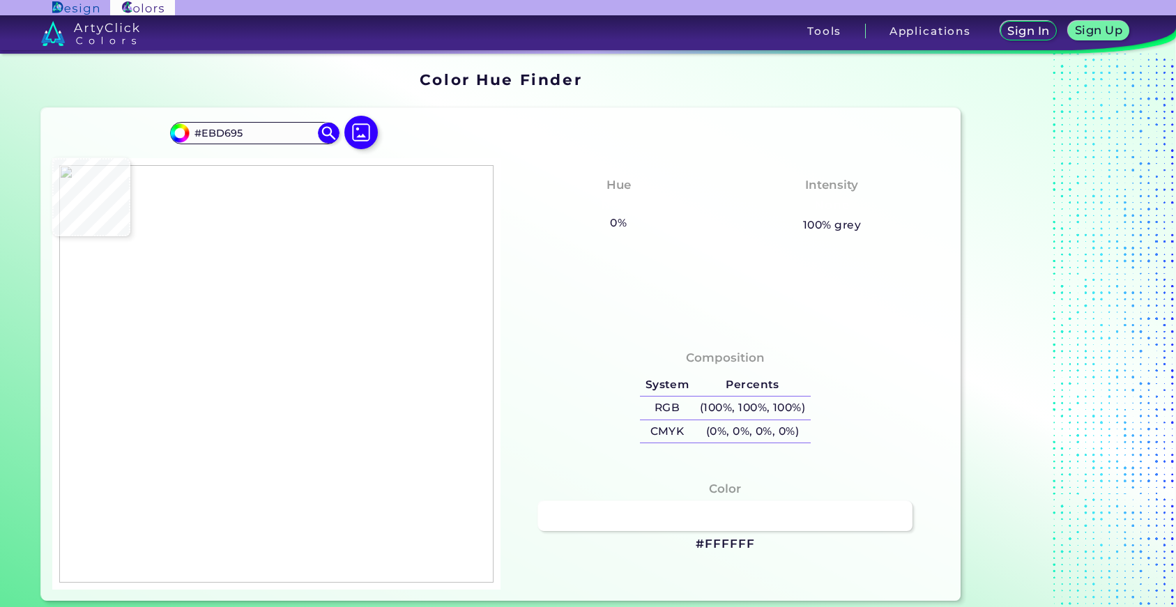
type input "#FFF394"
type input "#ffffab"
type input "#FFFFAB"
type input "#ffffbc"
type input "#FFFFBC"
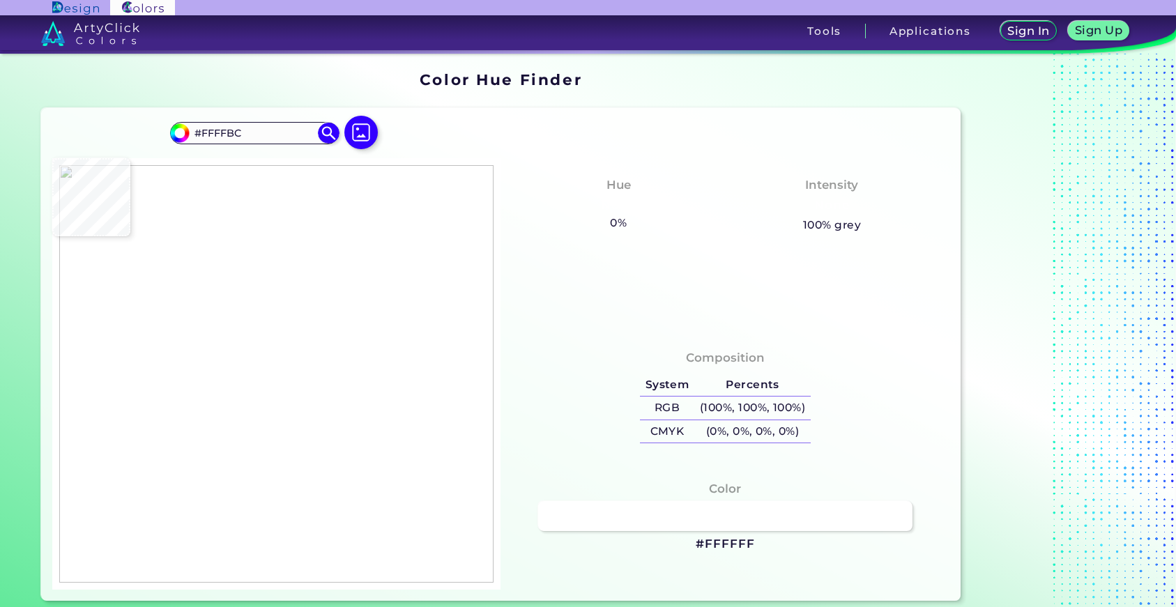
type input "#fff490"
type input "#FFF490"
type input "#ffffb1"
type input "#FFFFB1"
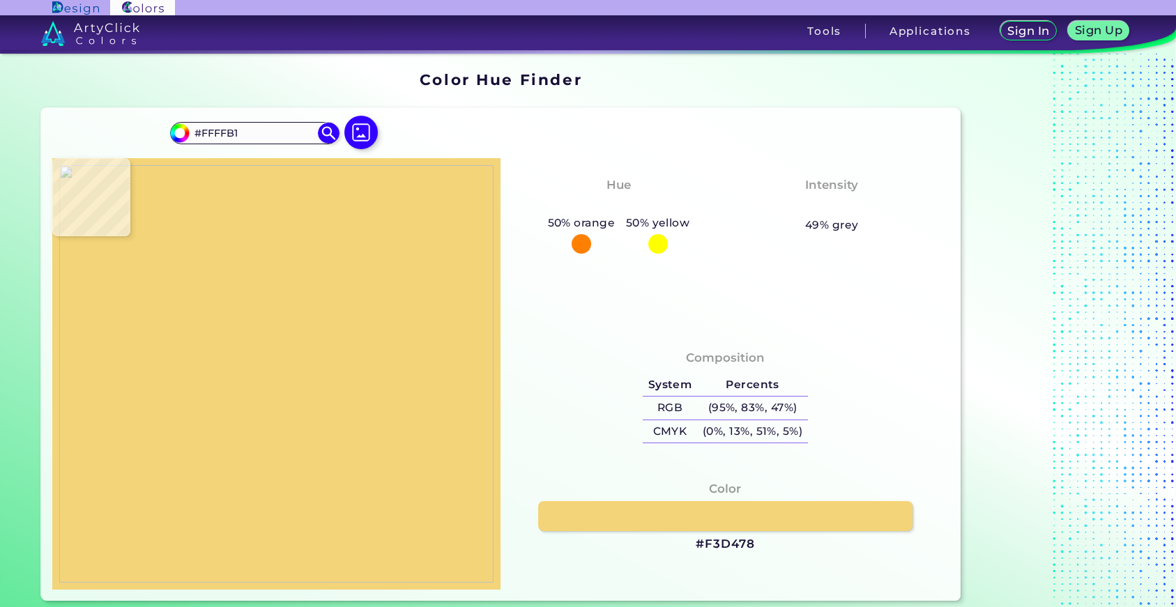
type input "#f3d478"
type input "#F3D478"
type input "#f9de88"
type input "#F9DE88"
type input "#ffffc5"
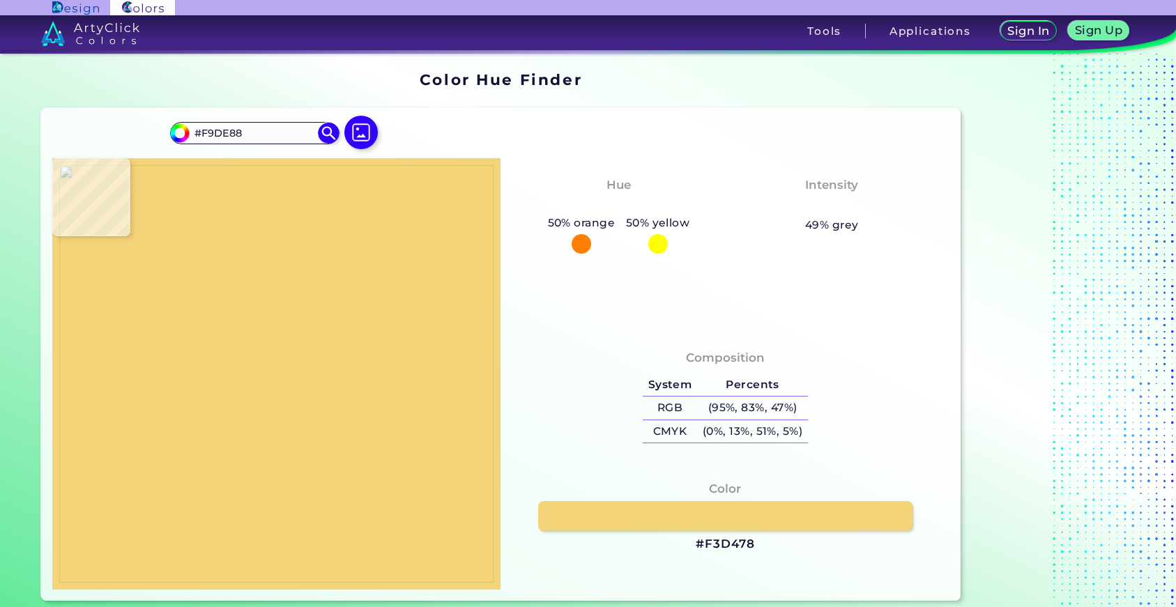
type input "#FFFFC5"
type input "#ffffd1"
type input "#FFFFD1"
type input "#ffffce"
type input "#FFFFCE"
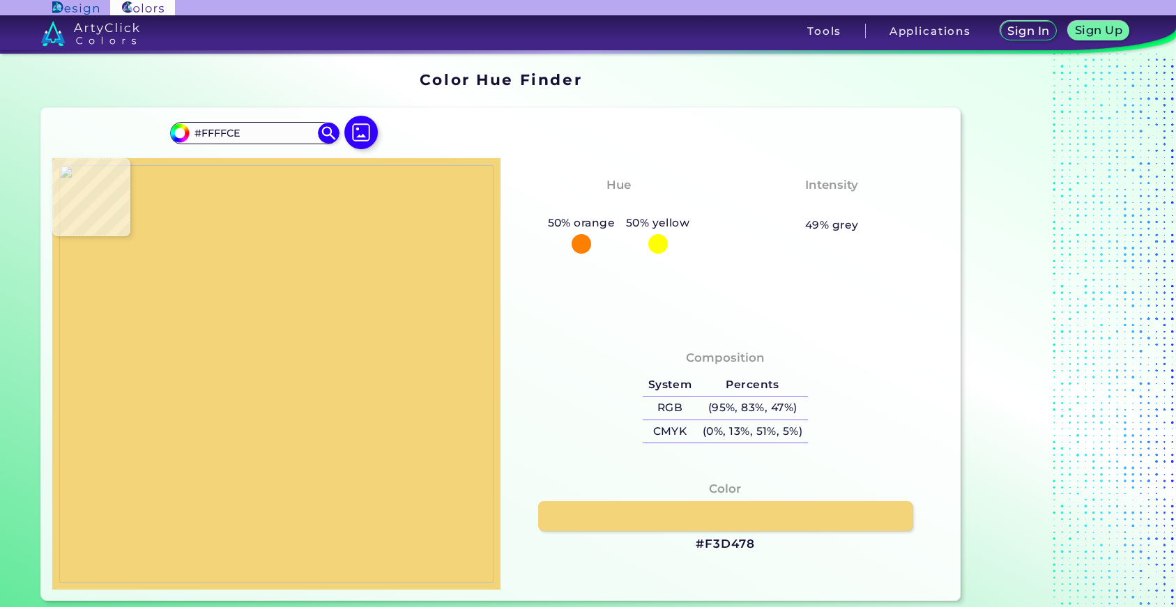
type input "#fffebf"
type input "#FFFEBF"
type input "#fef6a6"
type input "#FEF6A6"
type input "#fbed9c"
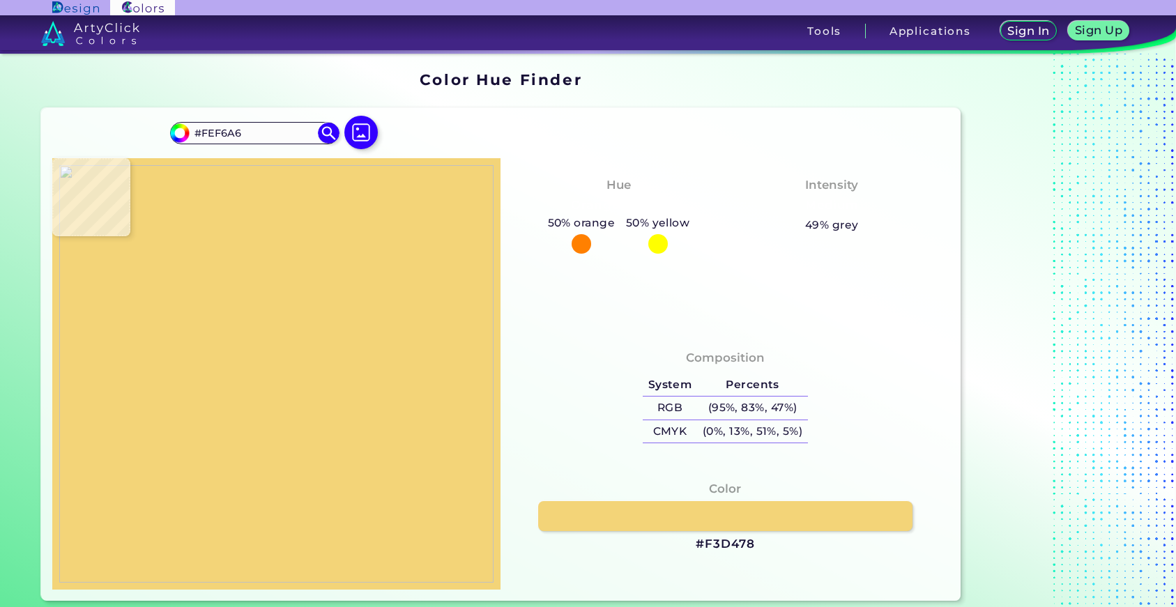
type input "#FBED9C"
type input "#f6e390"
type input "#F6E390"
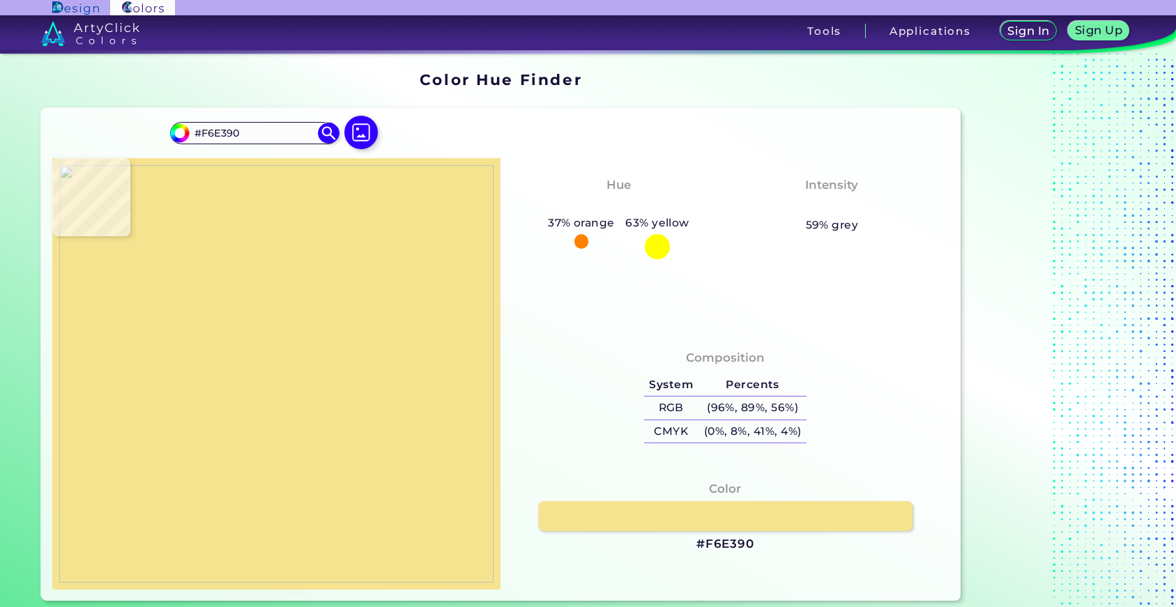
type input "#fae98d"
type input "#FAE98D"
type input "#fff295"
type input "#FFF295"
type input "#fff69b"
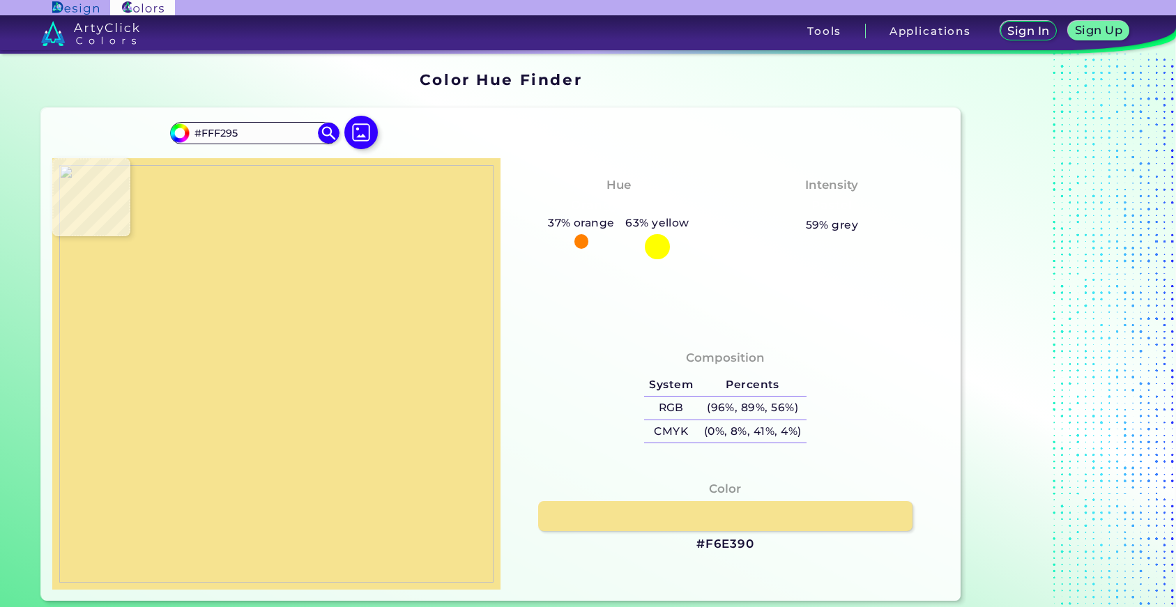
type input "#FFF69B"
type input "#ffffcc"
type input "#FFFFCC"
type input "#ffffe6"
type input "#FFFFE6"
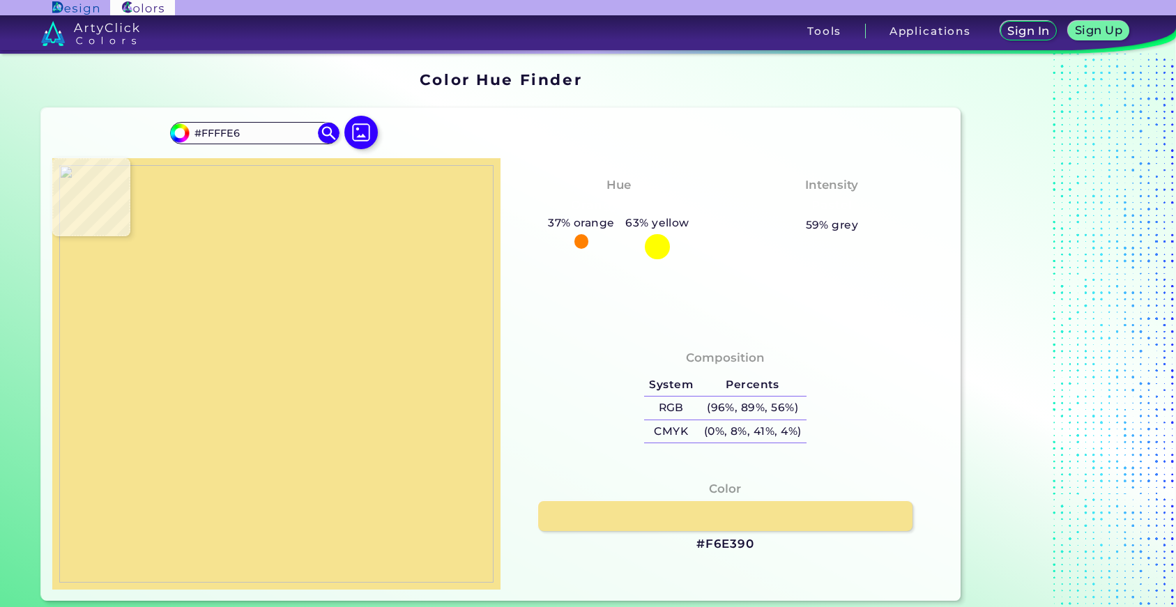
type input "#ffffcc"
type input "#FFFFCC"
type input "#fffec2"
type input "#FFFEC2"
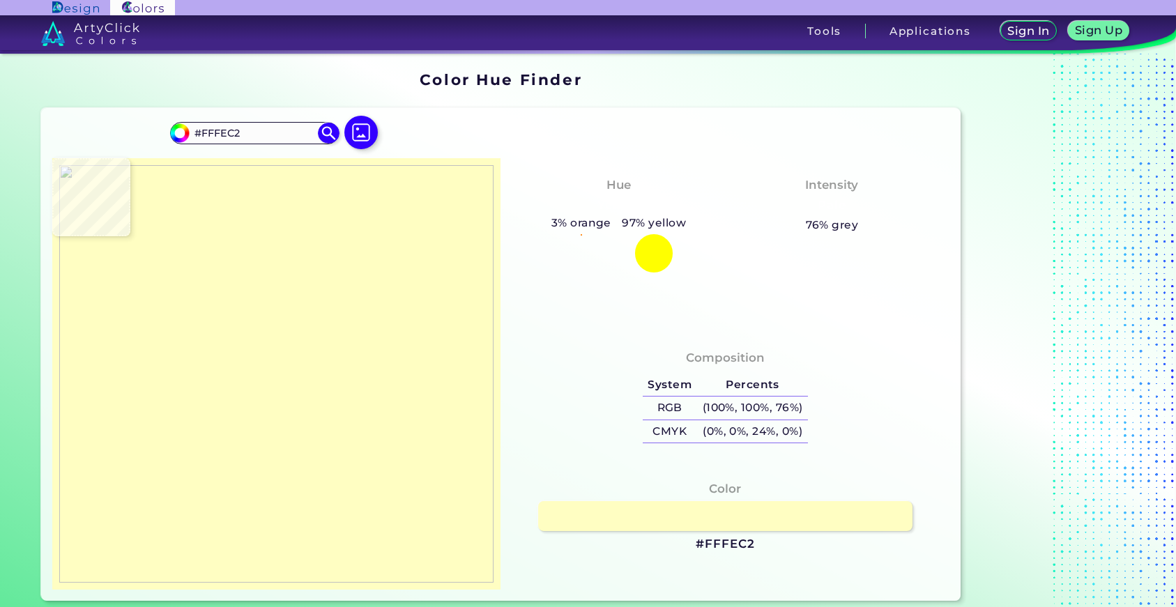
type input "#fffcb1"
type input "#FFFCB1"
type input "#fefab4"
type input "#FEFAB4"
type input "#ffffc1"
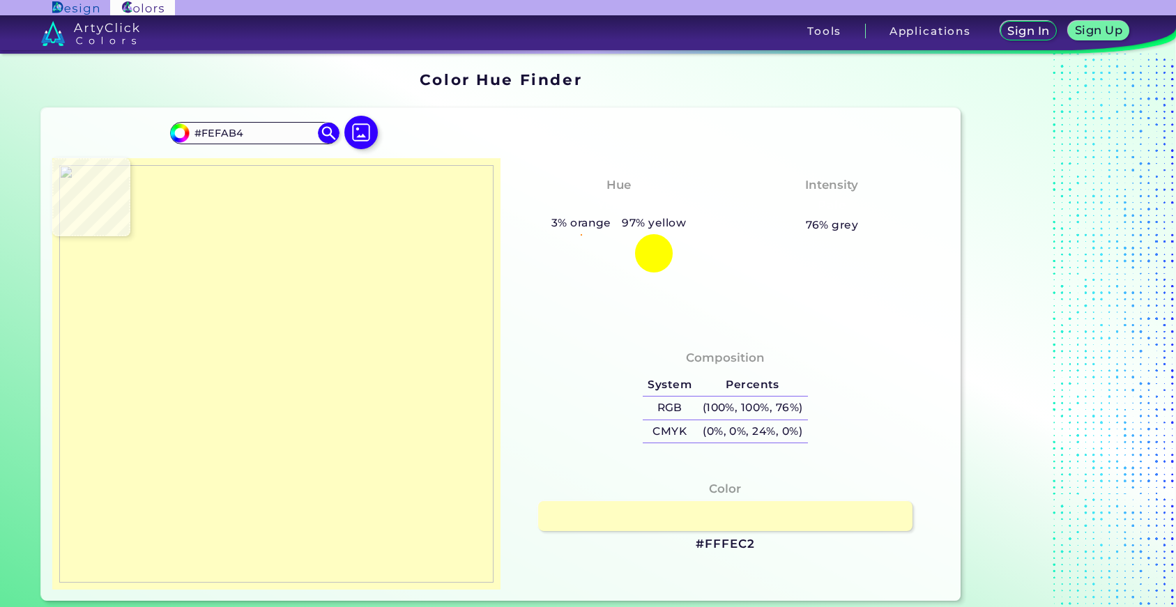
type input "#FFFFC1"
type input "#ffffc9"
type input "#FFFFC9"
type input "#fff4b3"
type input "#FFF4B3"
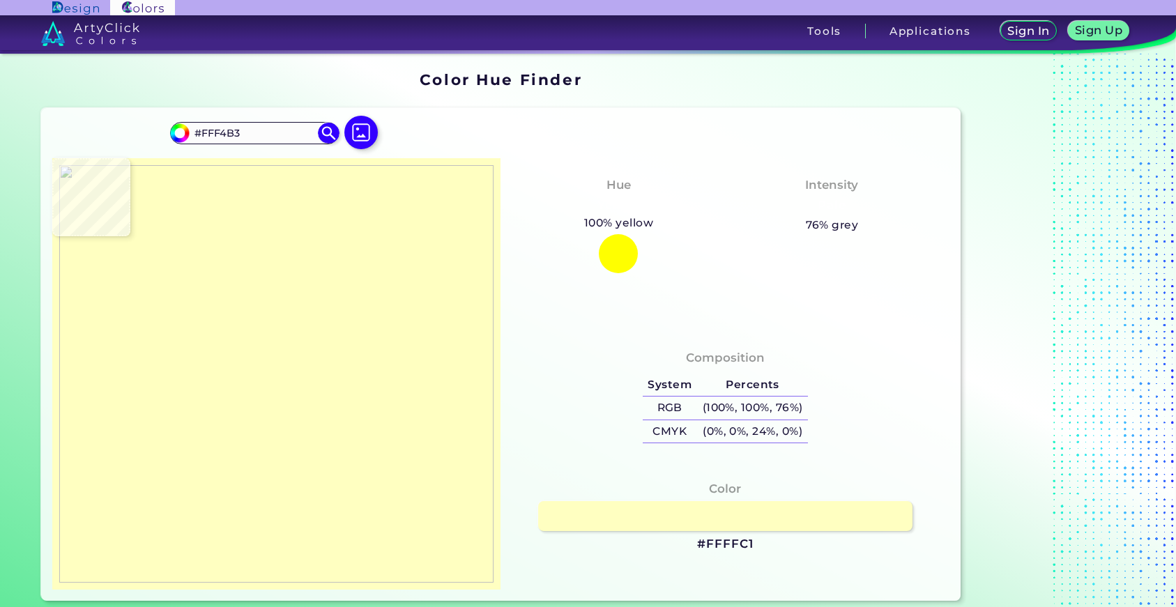
type input "#f4e28c"
type input "#F4E28C"
type input "#eacf87"
type input "#EACF87"
type input "#ab9845"
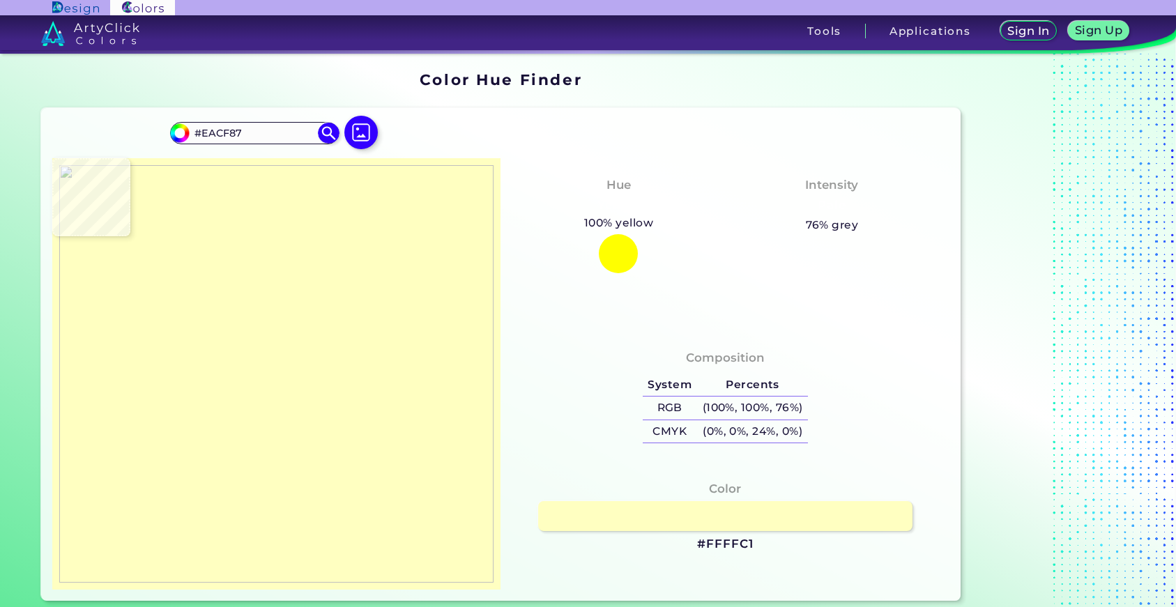
type input "#AB9845"
type input "#ac9b5c"
type input "#AC9B5C"
type input "#ffffe0"
type input "#FFFFE0"
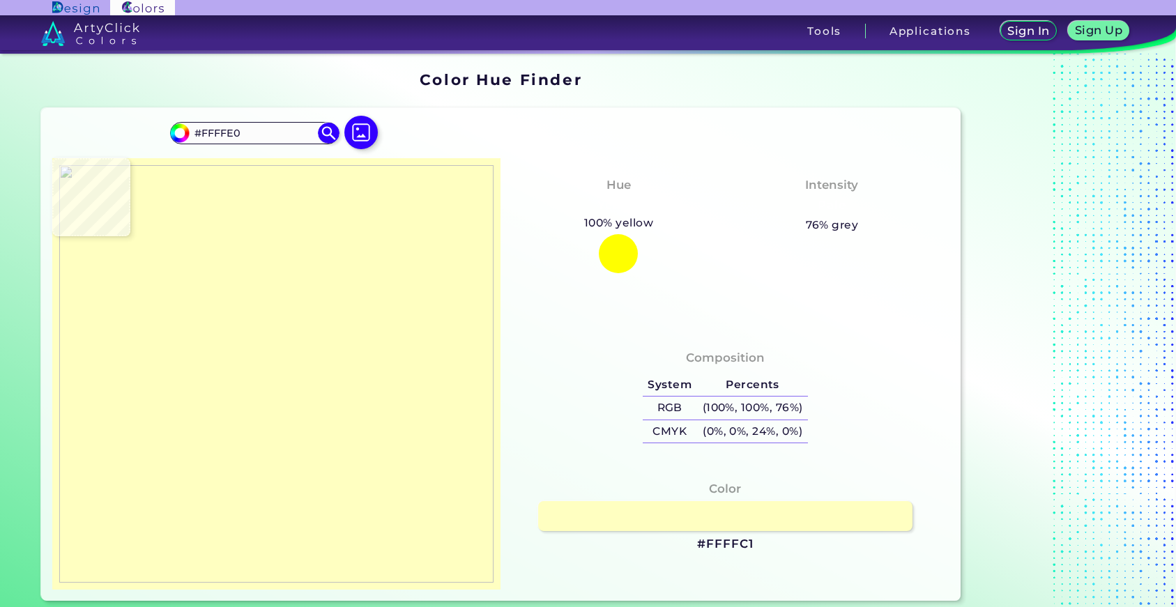
type input "#ffffff"
type input "#FFFFFF"
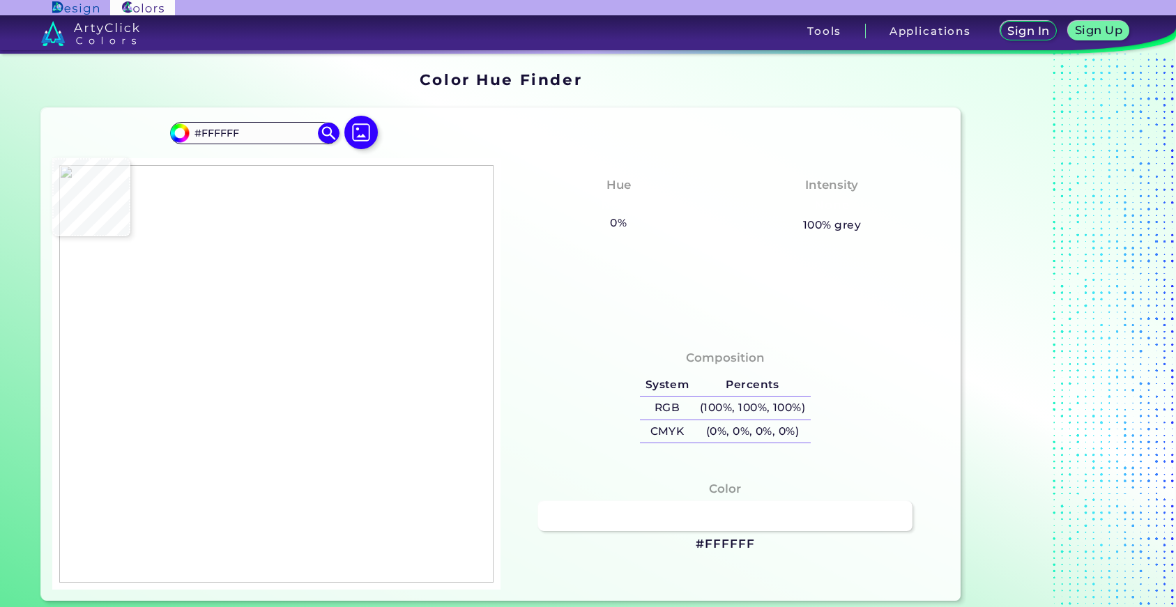
type input "#eef5e9"
type input "#EEF5E9"
type input "#dde7db"
type input "#DDE7DB"
type input "#ced0c6"
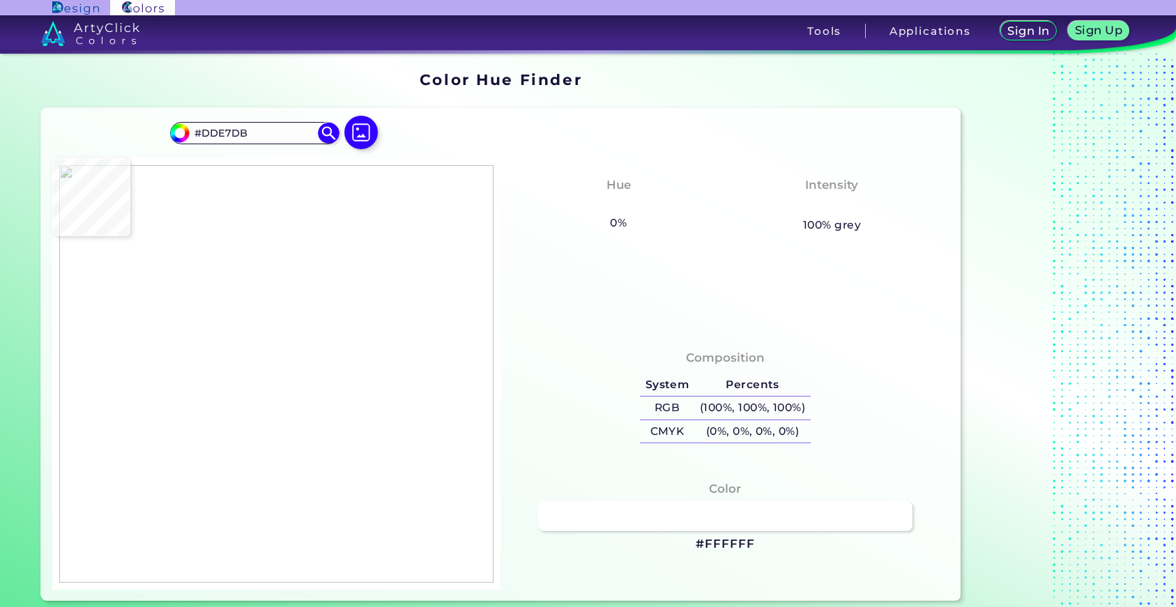
type input "#CED0C6"
type input "#faf9fd"
type input "#FAF9FD"
type input "#d1ccc8"
type input "#D1CCC8"
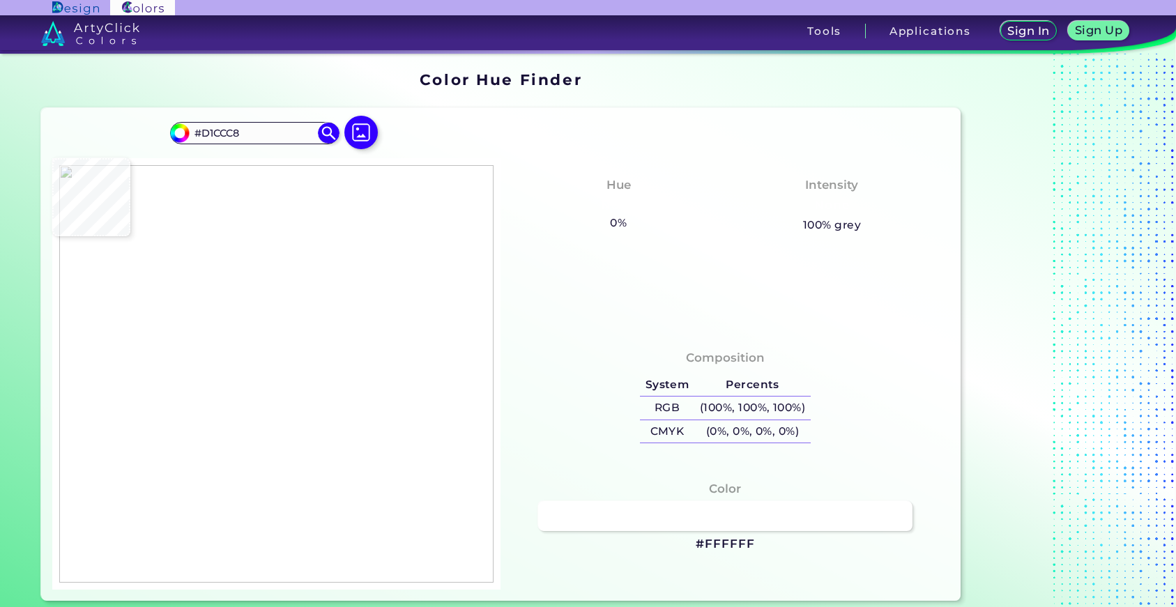
type input "#c9cdae"
type input "#C9CDAE"
type input "#ffffff"
type input "#FFFFFF"
type input "#efeae7"
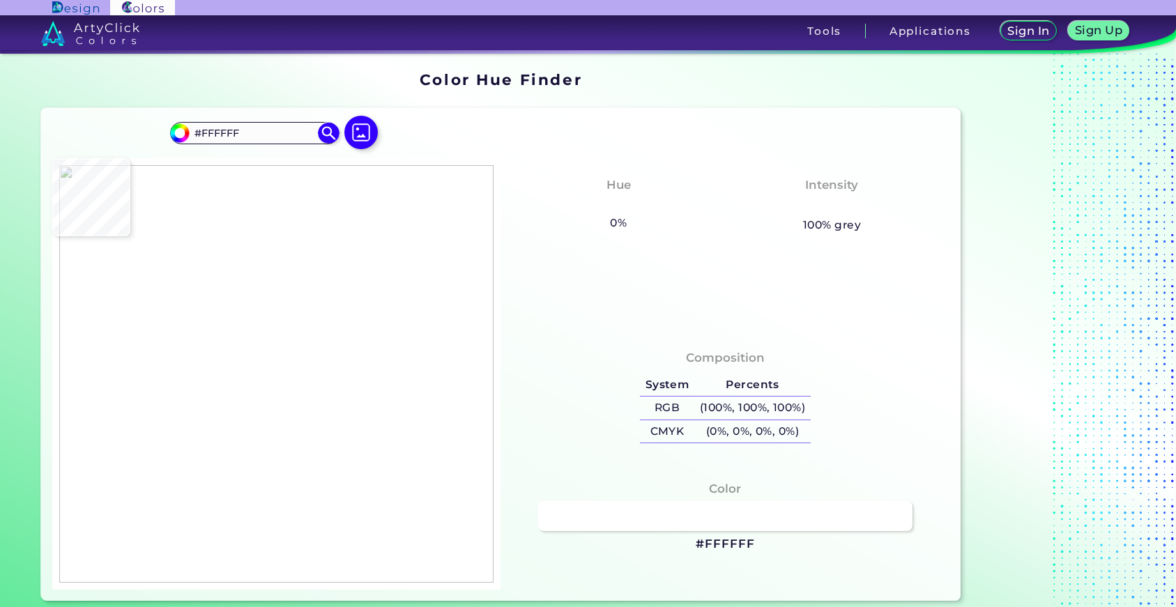
type input "#EFEAE7"
type input "#e6e8e7"
type input "#E6E8E7"
type input "#ffffff"
type input "#FFFFFF"
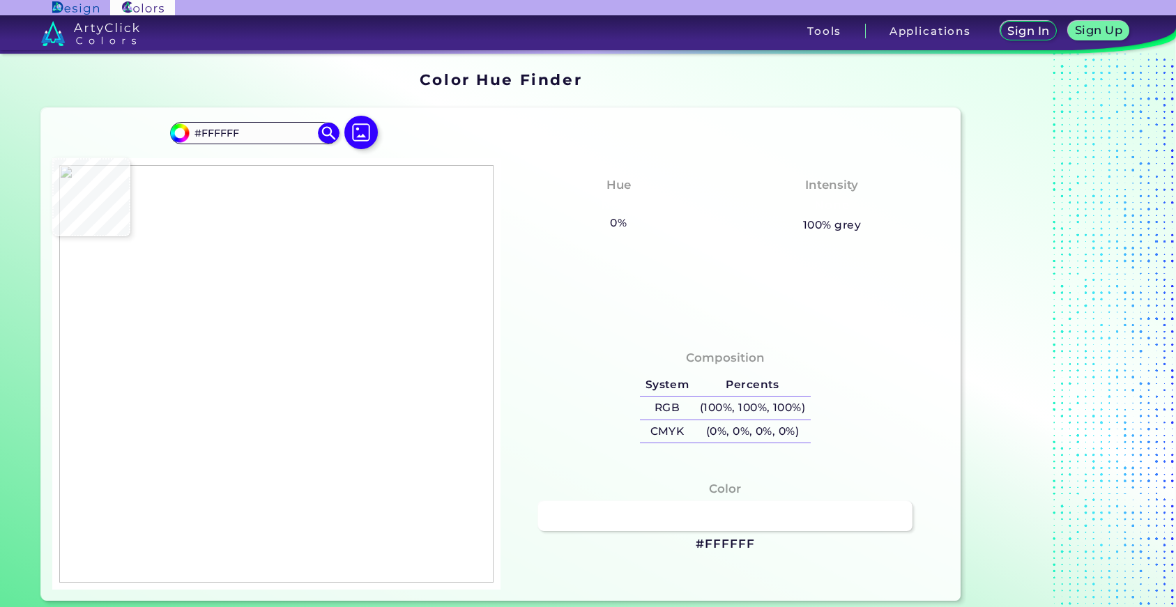
type input "#d9d6e7"
type input "#D9D6E7"
type input "#c3c8bf"
type input "#C3C8BF"
type input "#b4b2ab"
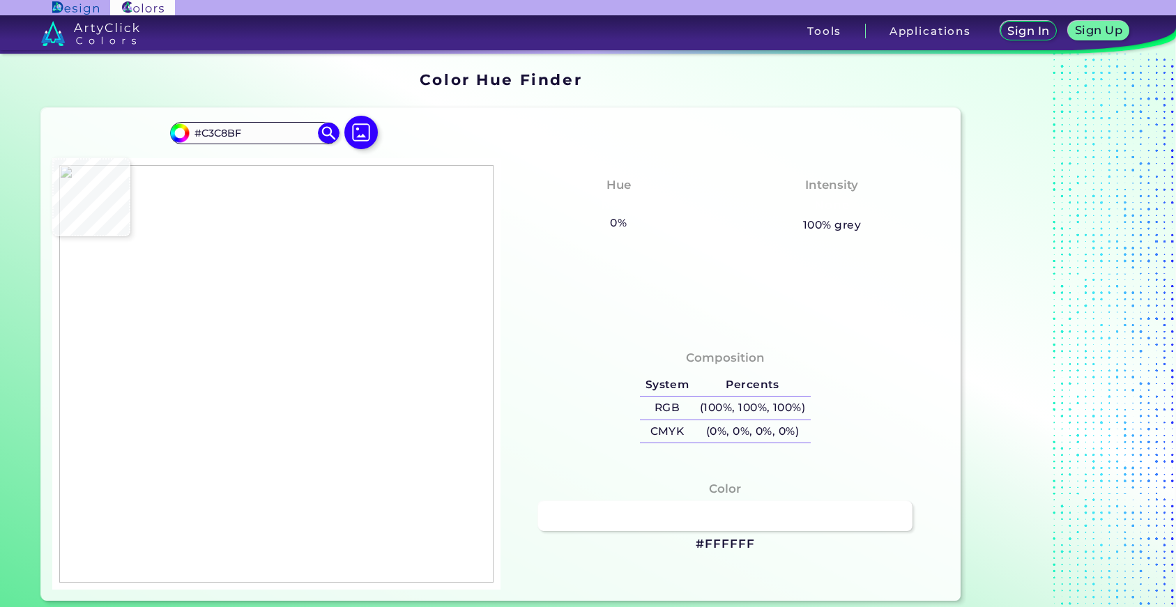
type input "#B4B2AB"
type input "#aeaca8"
type input "#AEACA8"
type input "#b5b2b3"
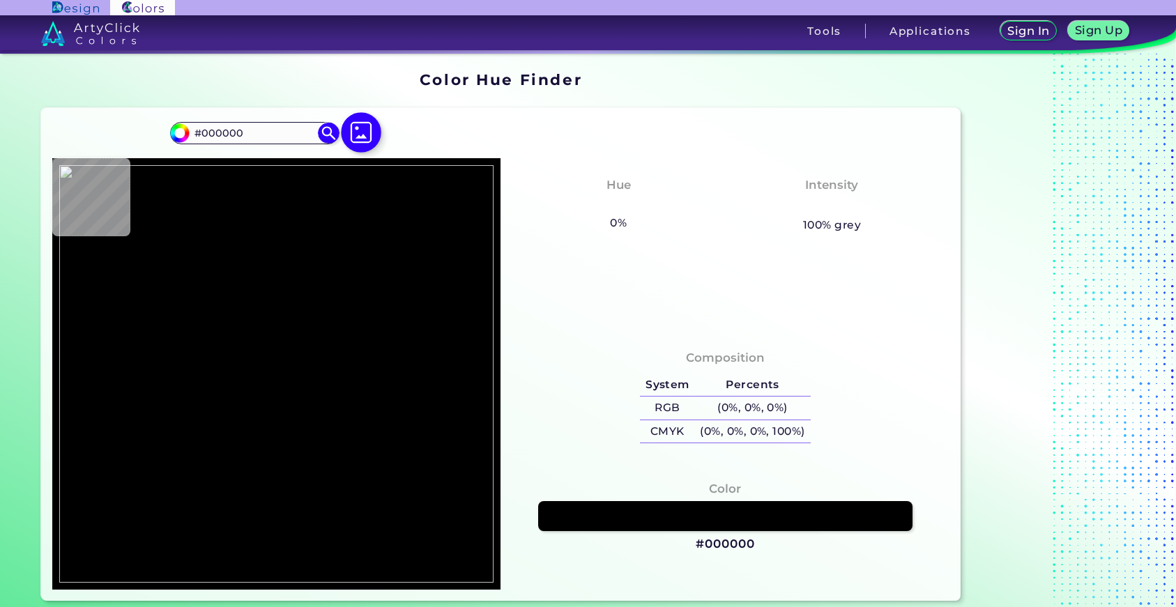
click at [351, 128] on img at bounding box center [361, 132] width 40 height 40
click at [0, 0] on input "file" at bounding box center [0, 0] width 0 height 0
click at [517, 90] on div "Color Hue Finder" at bounding box center [502, 79] width 932 height 27
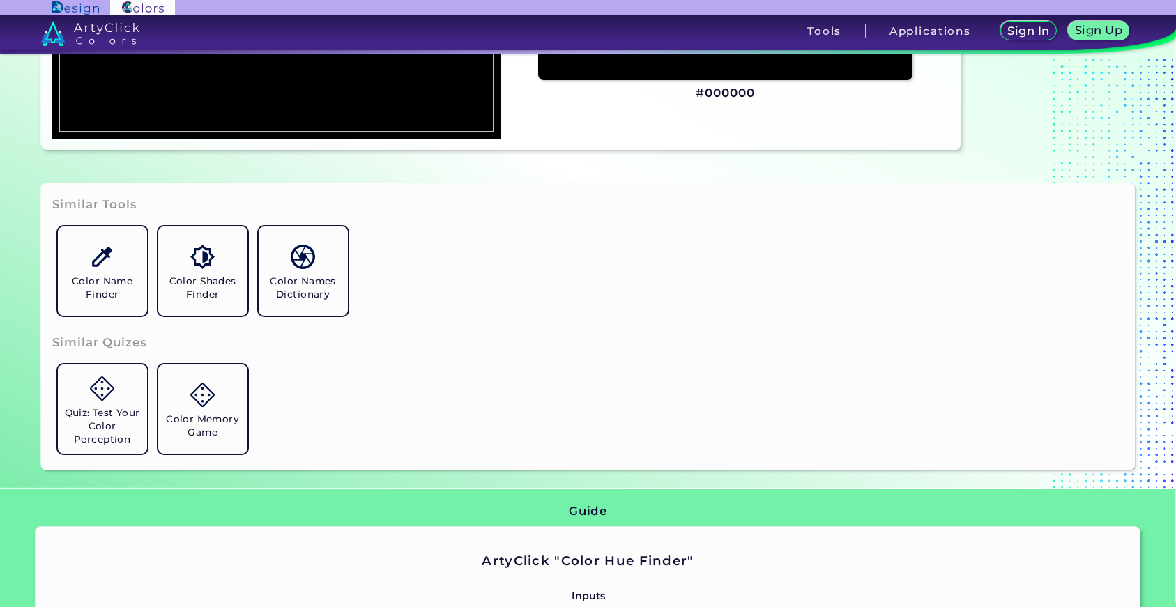
scroll to position [484, 0]
